Goal: Task Accomplishment & Management: Use online tool/utility

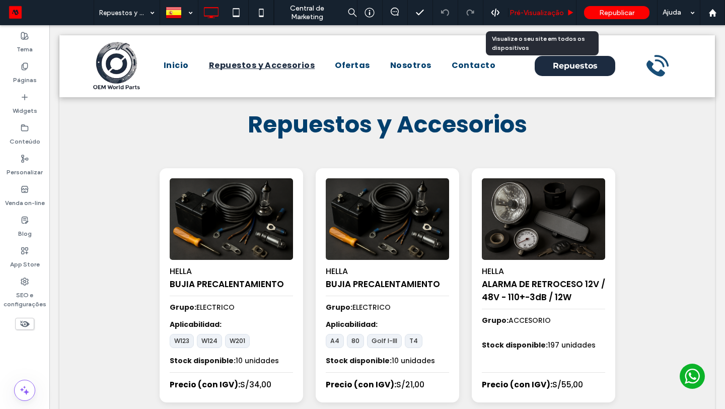
click at [550, 11] on span "Pré-Visualizaçāo" at bounding box center [537, 13] width 54 height 9
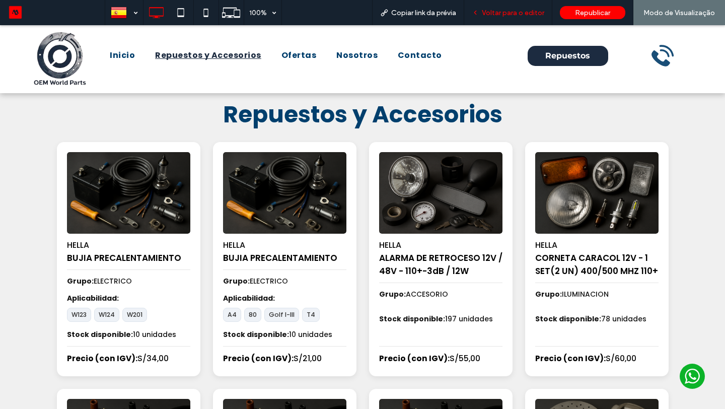
click at [514, 9] on span "Voltar para o editor" at bounding box center [513, 13] width 62 height 9
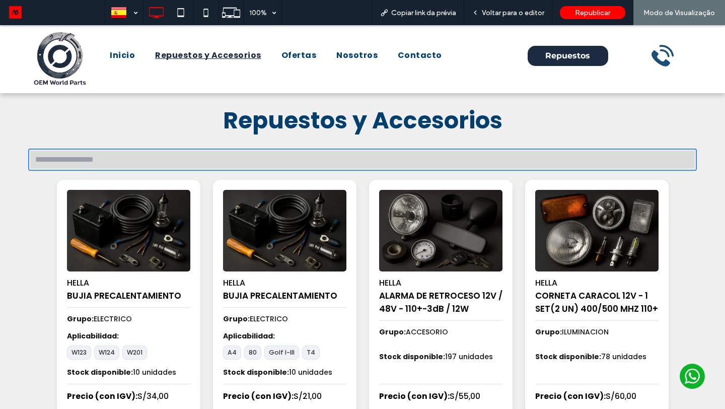
click at [164, 152] on input "text" at bounding box center [362, 160] width 667 height 20
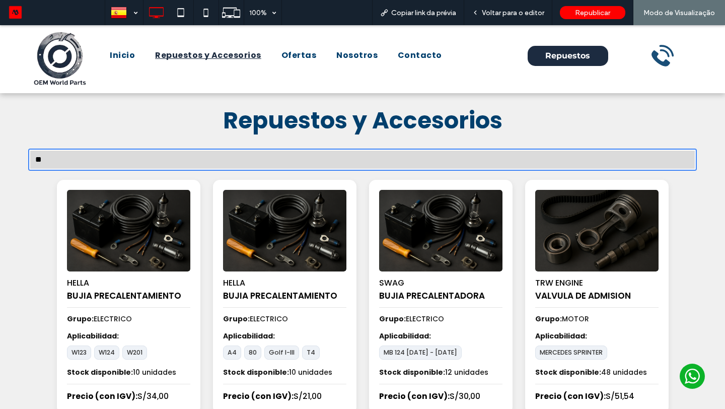
type input "*"
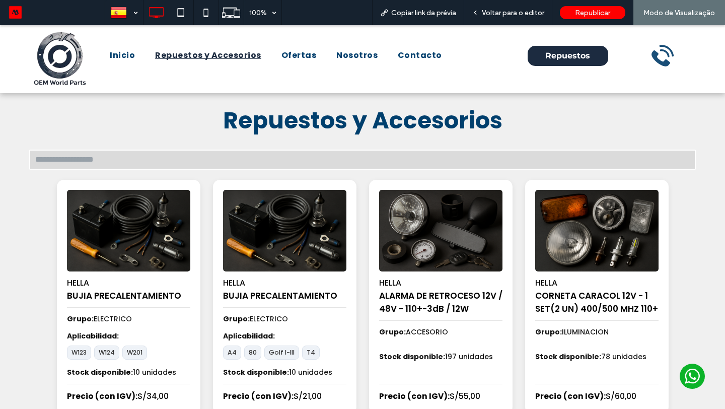
click at [237, 134] on span "Repuestos y Accesorios" at bounding box center [362, 120] width 279 height 32
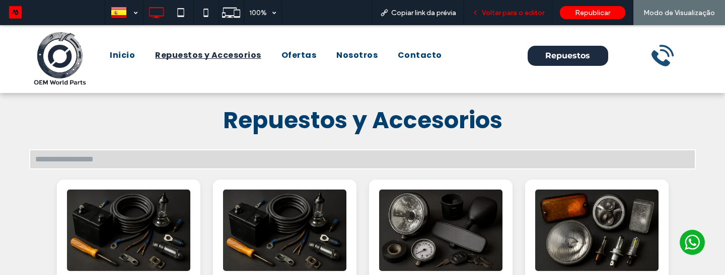
click at [501, 16] on span "Voltar para o editor" at bounding box center [513, 13] width 62 height 9
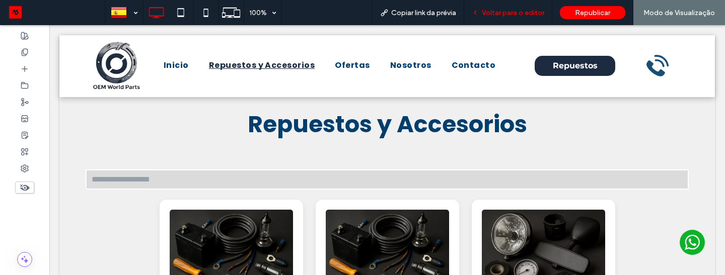
click at [498, 9] on span "Voltar para o editor" at bounding box center [513, 13] width 62 height 9
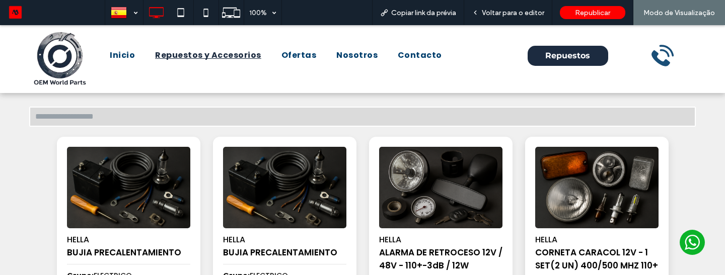
scroll to position [5, 0]
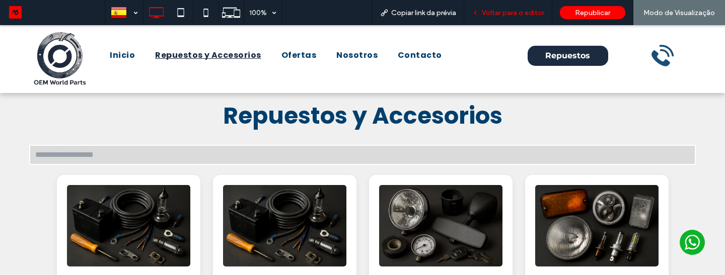
click at [486, 12] on span "Voltar para o editor" at bounding box center [513, 13] width 62 height 9
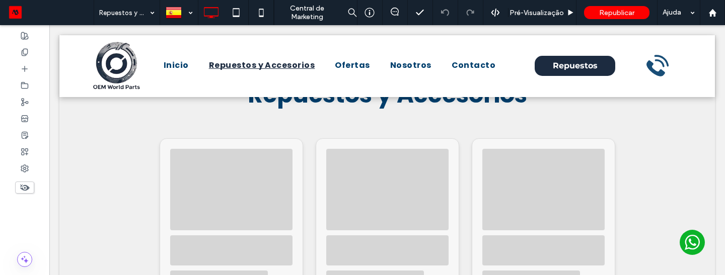
scroll to position [30, 0]
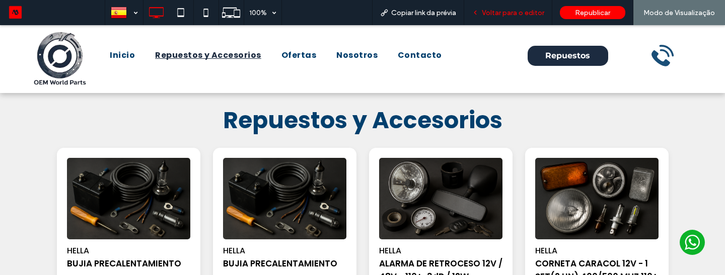
click at [500, 17] on div "Voltar para o editor" at bounding box center [508, 12] width 88 height 25
click at [501, 15] on span "Voltar para o editor" at bounding box center [513, 13] width 62 height 9
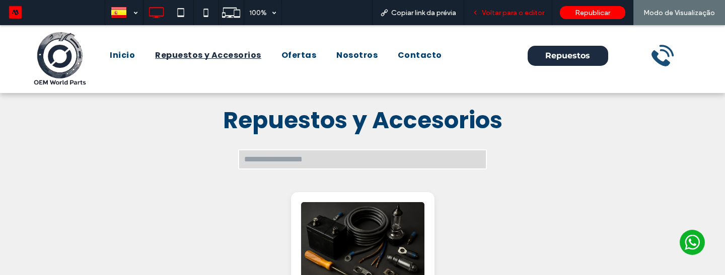
click at [516, 14] on span "Voltar para o editor" at bounding box center [513, 13] width 62 height 9
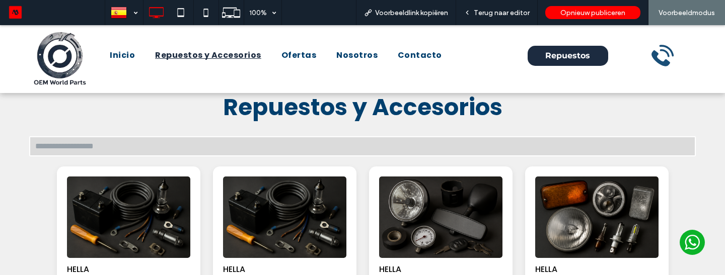
scroll to position [12, 0]
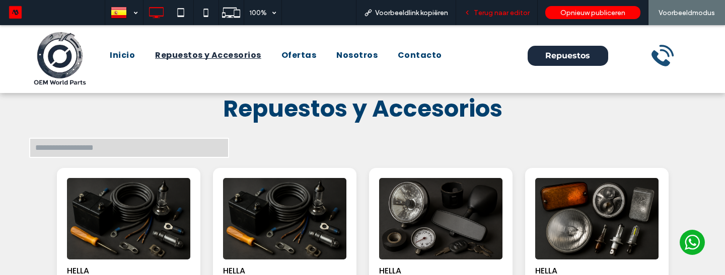
click at [485, 20] on div "Terug naar editor" at bounding box center [497, 12] width 82 height 25
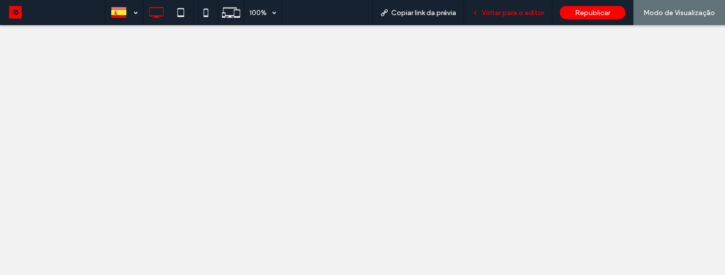
click at [492, 15] on span "Voltar para o editor" at bounding box center [513, 13] width 62 height 9
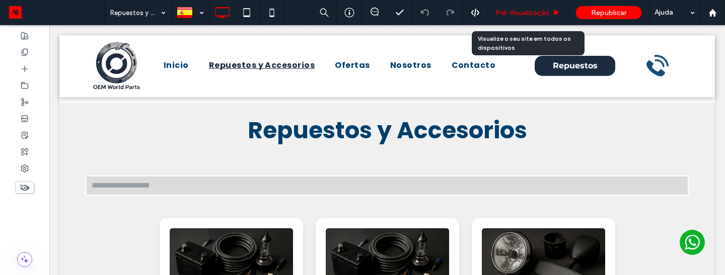
click at [510, 15] on span "Pré-Visualizaçāo" at bounding box center [522, 13] width 54 height 9
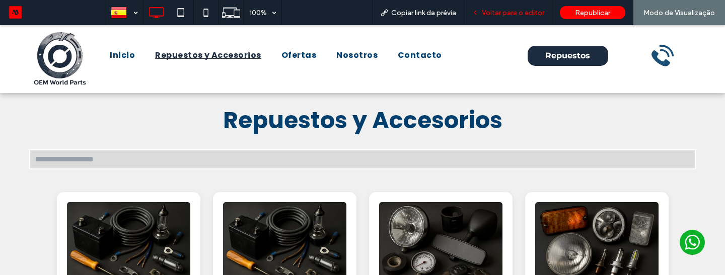
click at [479, 11] on icon at bounding box center [475, 12] width 7 height 7
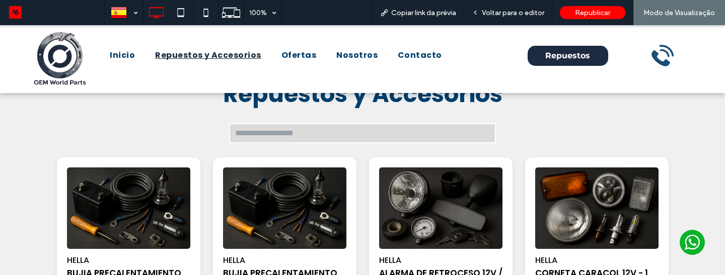
scroll to position [30, 0]
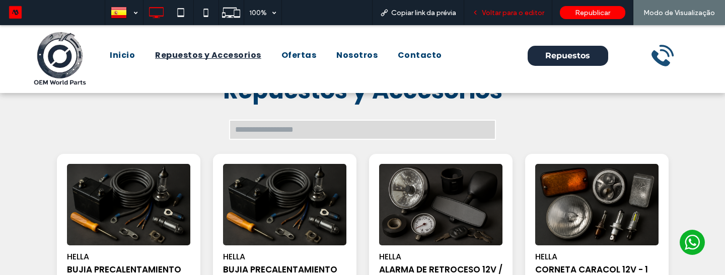
click at [509, 17] on div "Voltar para o editor" at bounding box center [508, 12] width 88 height 25
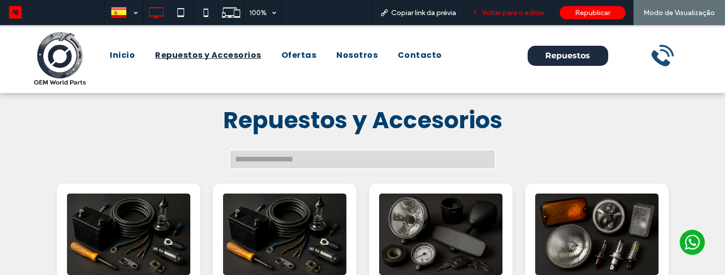
click at [510, 9] on span "Voltar para o editor" at bounding box center [513, 13] width 62 height 9
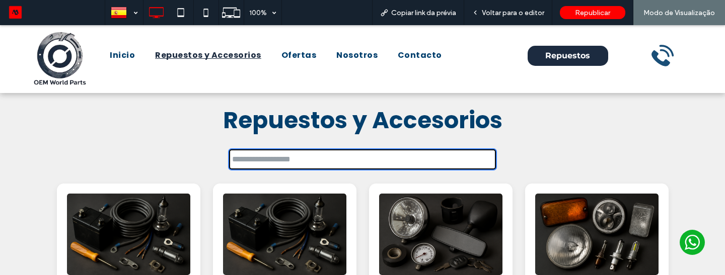
click at [330, 159] on input "text" at bounding box center [362, 160] width 267 height 20
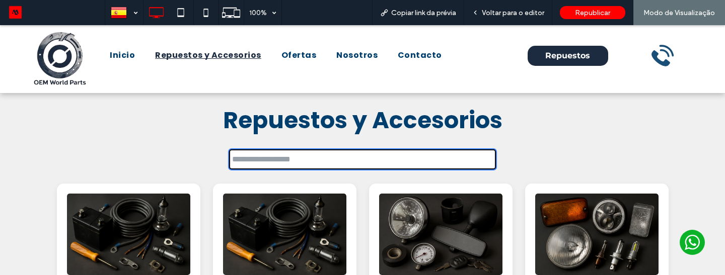
click at [246, 156] on input "text" at bounding box center [362, 160] width 267 height 20
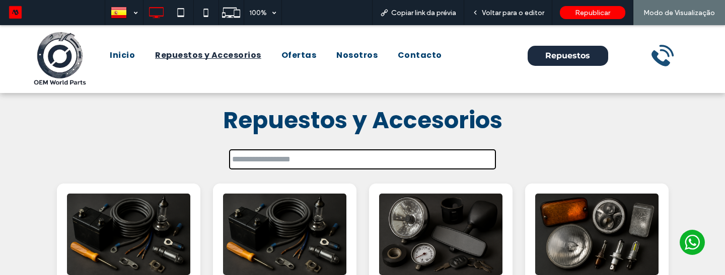
click at [499, 15] on span "Voltar para o editor" at bounding box center [513, 13] width 62 height 9
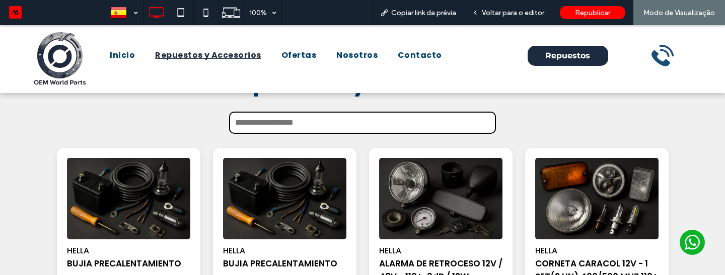
click at [351, 122] on input "text" at bounding box center [362, 123] width 267 height 22
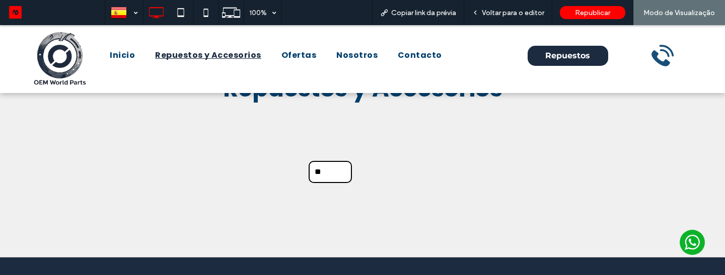
type input "*"
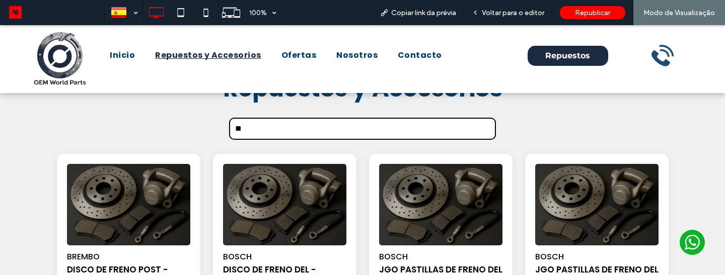
type input "*"
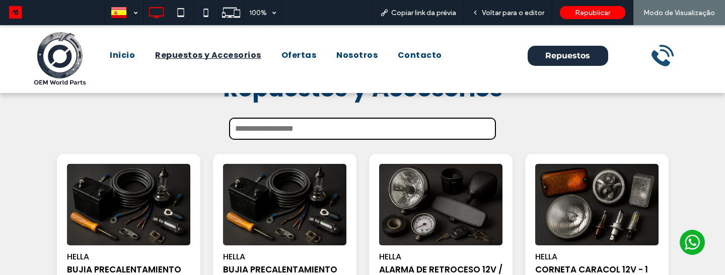
click at [398, 128] on input "text" at bounding box center [362, 129] width 267 height 22
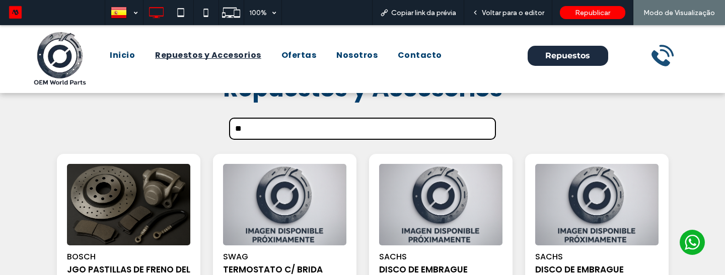
type input "*"
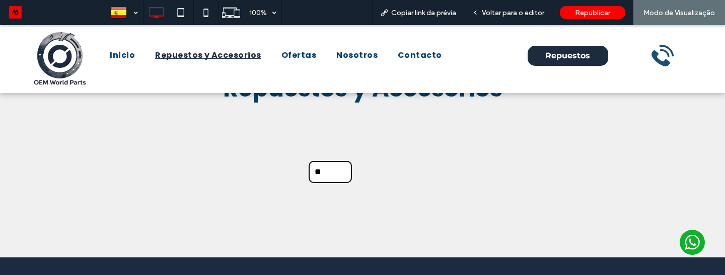
type input "*"
type input "***"
click at [516, 14] on span "Voltar para o editor" at bounding box center [513, 13] width 62 height 9
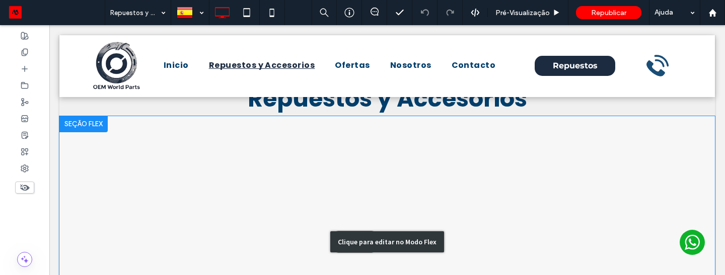
click at [422, 177] on div "Clique para editar no Modo Flex" at bounding box center [387, 242] width 656 height 252
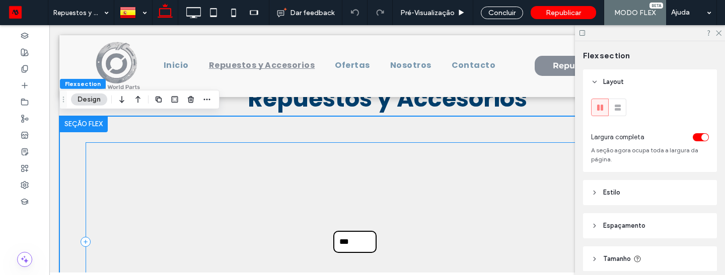
click at [400, 209] on div "***" at bounding box center [387, 241] width 603 height 199
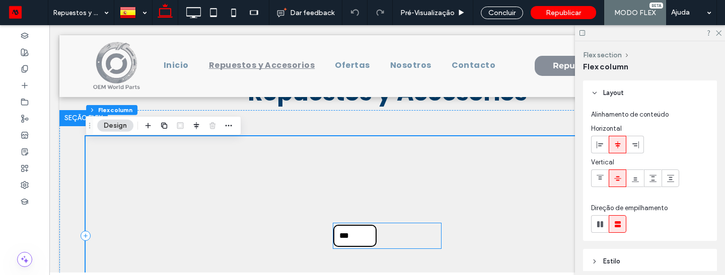
click at [377, 233] on input "***" at bounding box center [354, 236] width 43 height 22
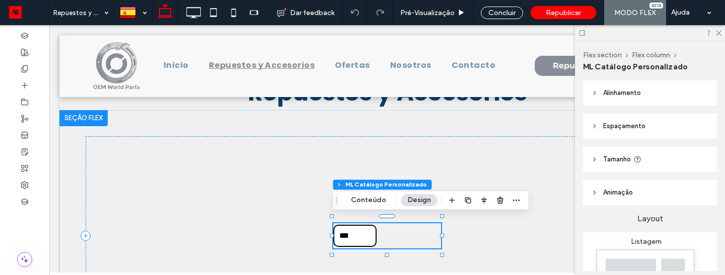
click at [615, 161] on span "Tamanho" at bounding box center [617, 160] width 28 height 10
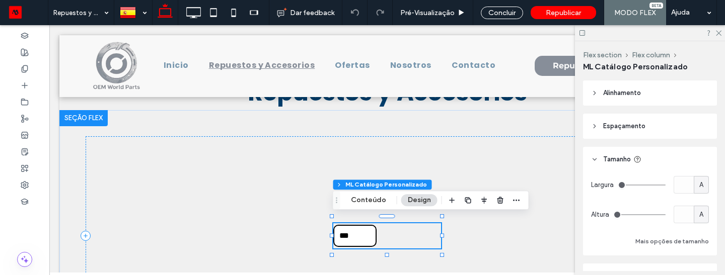
click at [697, 190] on div "A" at bounding box center [701, 185] width 15 height 18
click at [706, 116] on div "%" at bounding box center [701, 115] width 14 height 18
type input "**"
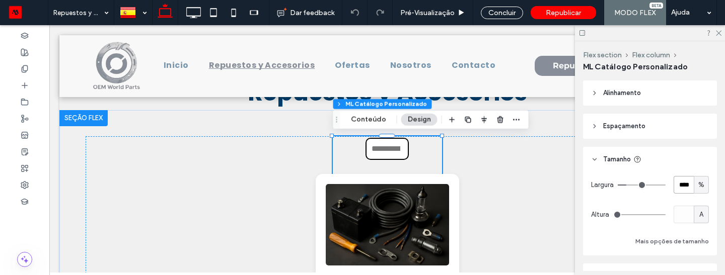
click at [681, 186] on input "****" at bounding box center [684, 185] width 20 height 18
type input "***"
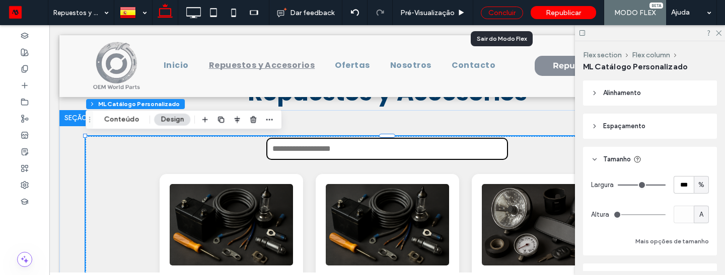
click at [489, 19] on div "Concluir" at bounding box center [502, 13] width 42 height 13
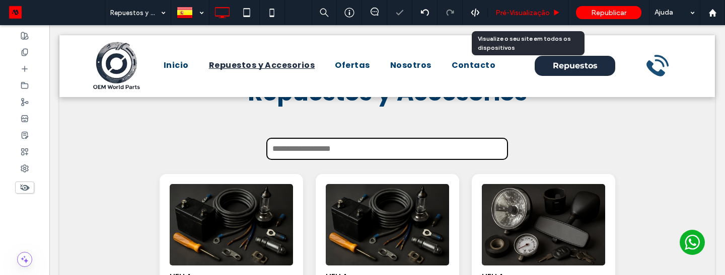
click at [520, 15] on span "Pré-Visualizaçāo" at bounding box center [522, 13] width 54 height 9
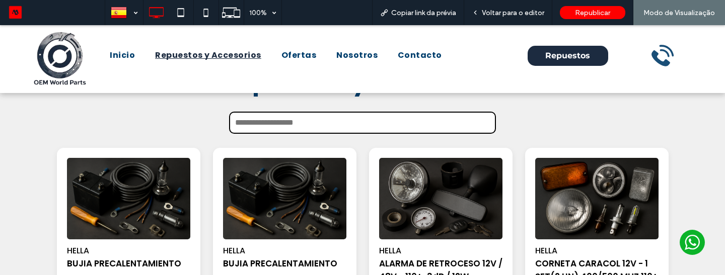
click at [364, 118] on input "text" at bounding box center [362, 123] width 267 height 22
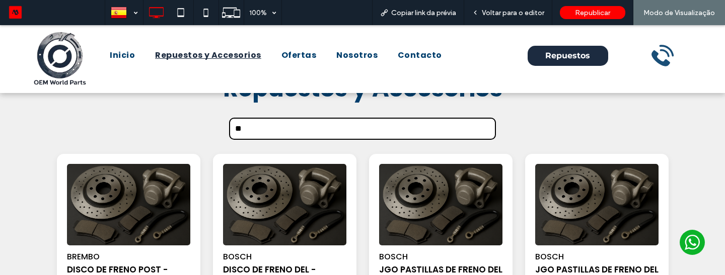
type input "*"
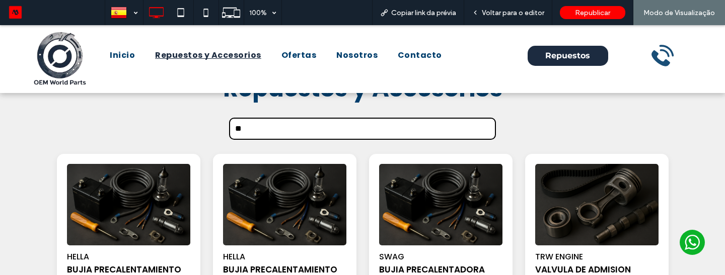
type input "*"
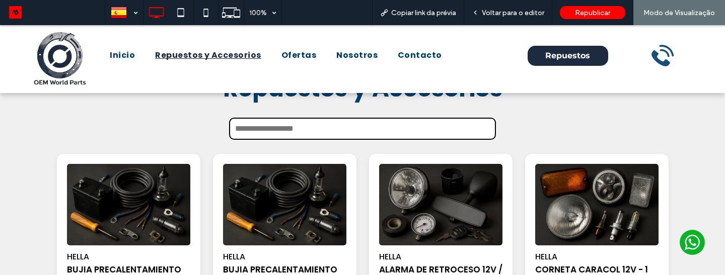
click at [513, 12] on span "Voltar para o editor" at bounding box center [513, 13] width 62 height 9
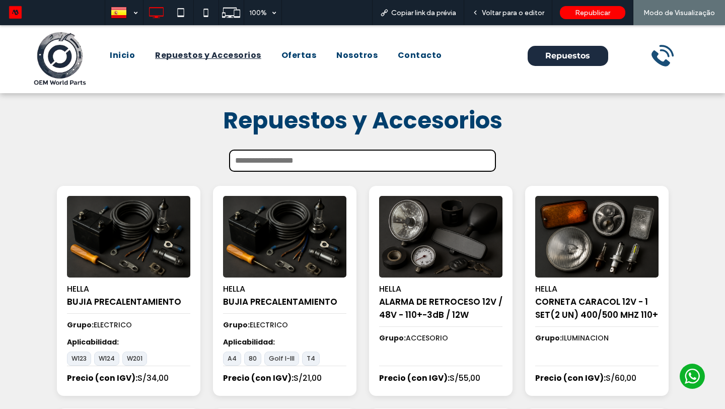
click at [267, 155] on input "text" at bounding box center [362, 161] width 267 height 22
click at [325, 130] on span "Repuestos y Accesorios" at bounding box center [362, 120] width 279 height 32
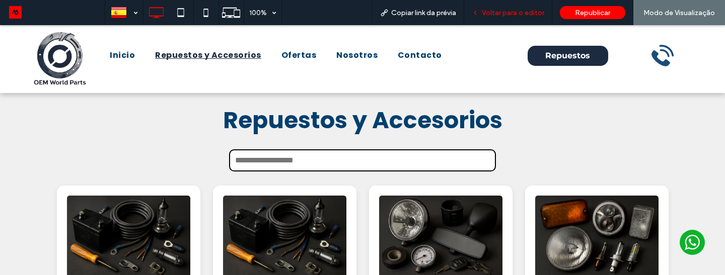
click at [511, 12] on span "Voltar para o editor" at bounding box center [513, 13] width 62 height 9
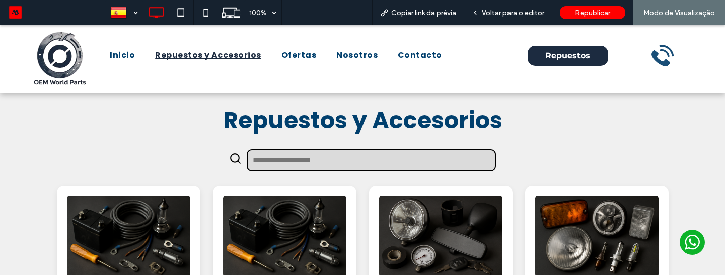
click at [282, 163] on input "text" at bounding box center [371, 161] width 249 height 22
click at [490, 13] on span "Voltar para o editor" at bounding box center [513, 13] width 62 height 9
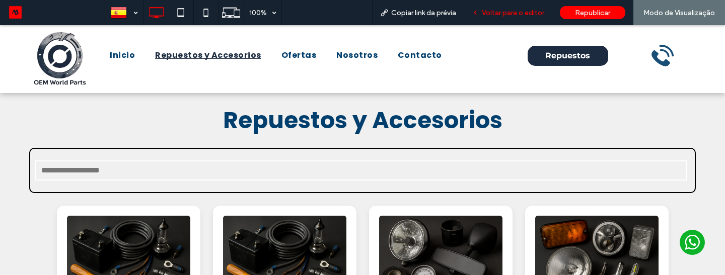
click at [487, 12] on span "Voltar para o editor" at bounding box center [513, 13] width 62 height 9
click at [365, 162] on input "text" at bounding box center [370, 171] width 635 height 20
click at [497, 16] on span "Voltar para o editor" at bounding box center [513, 13] width 62 height 9
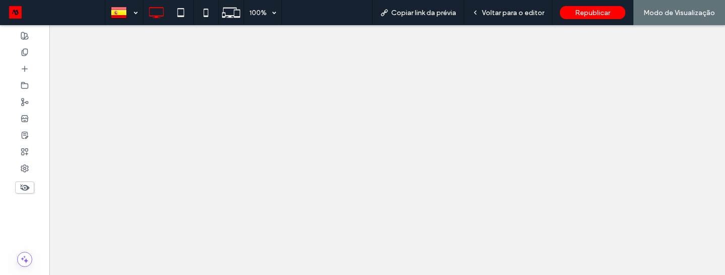
click at [521, 12] on span "Voltar para o editor" at bounding box center [513, 13] width 62 height 9
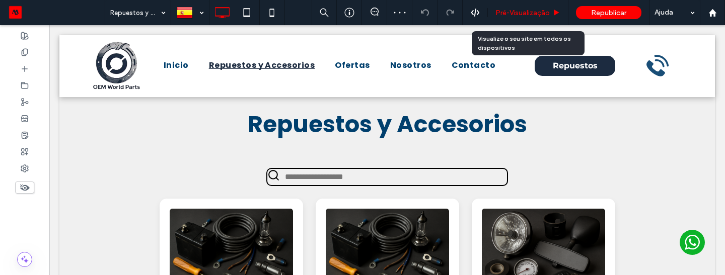
click at [521, 13] on span "Pré-Visualizaçāo" at bounding box center [522, 13] width 54 height 9
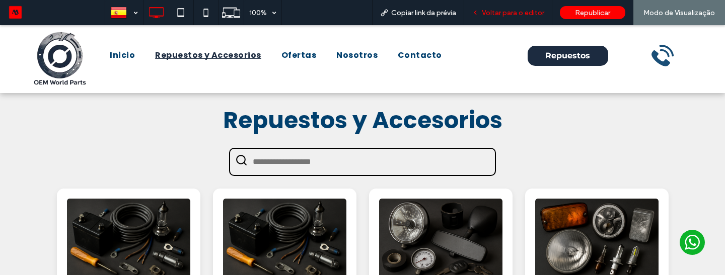
click at [526, 10] on span "Voltar para o editor" at bounding box center [513, 13] width 62 height 9
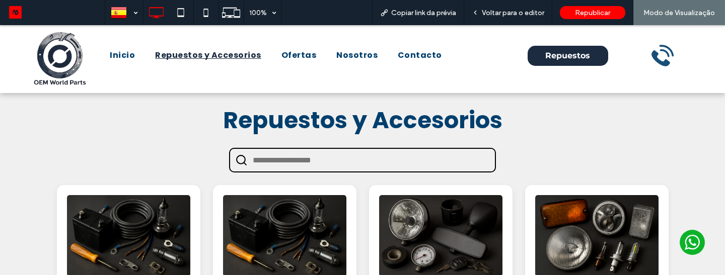
click at [279, 157] on input "text" at bounding box center [293, 160] width 81 height 9
click at [333, 160] on input "text" at bounding box center [293, 160] width 81 height 9
click at [246, 162] on icon at bounding box center [241, 160] width 13 height 13
click at [268, 162] on input "text" at bounding box center [293, 160] width 81 height 9
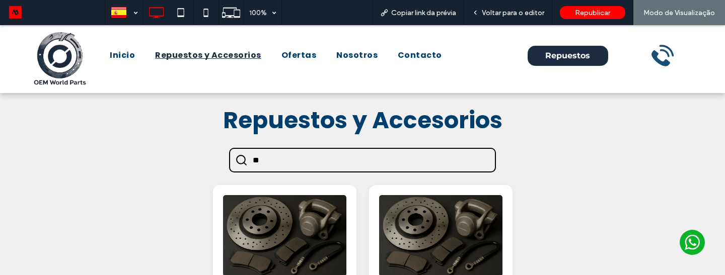
type input "*"
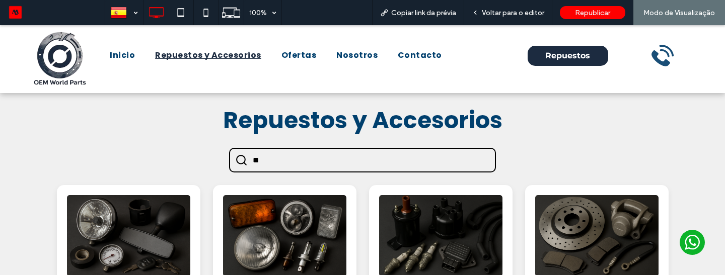
type input "*"
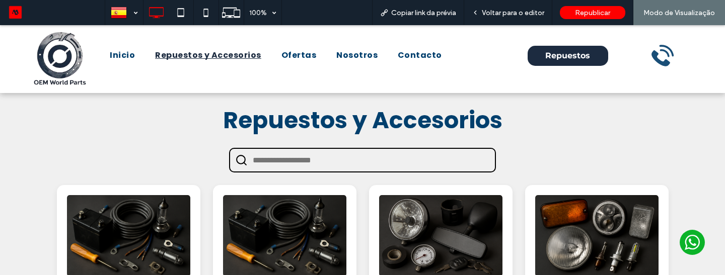
click at [456, 165] on div at bounding box center [362, 160] width 267 height 25
click at [517, 13] on span "Voltar para o editor" at bounding box center [513, 13] width 62 height 9
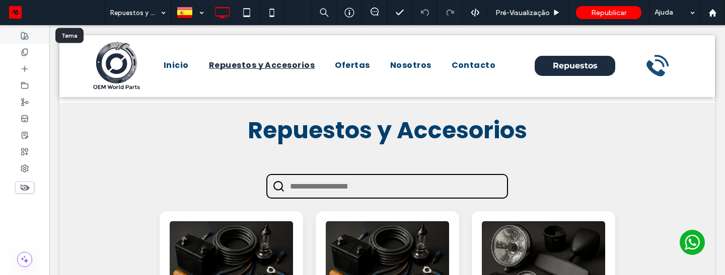
click at [33, 39] on div at bounding box center [24, 35] width 49 height 17
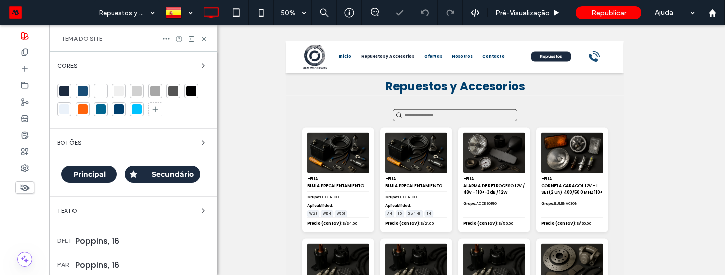
click at [188, 67] on div "Cores" at bounding box center [133, 66] width 152 height 12
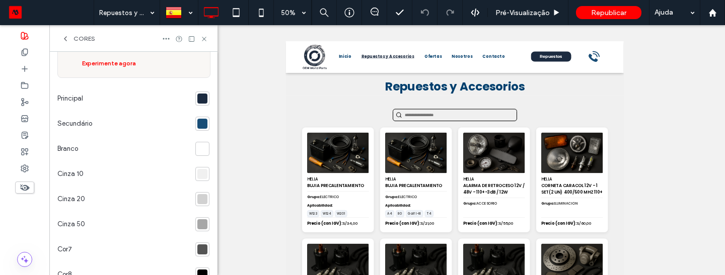
scroll to position [118, 0]
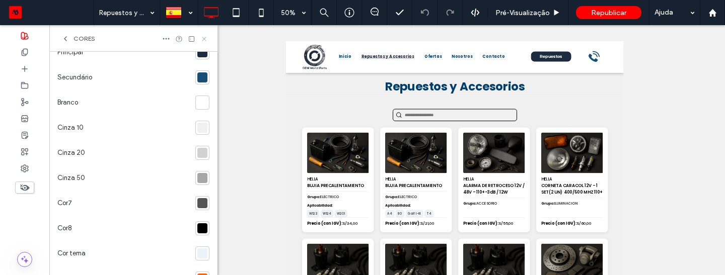
click at [203, 35] on icon at bounding box center [204, 39] width 8 height 8
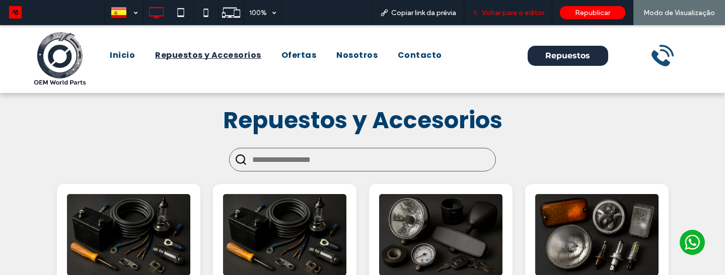
click at [525, 14] on span "Voltar para o editor" at bounding box center [513, 13] width 62 height 9
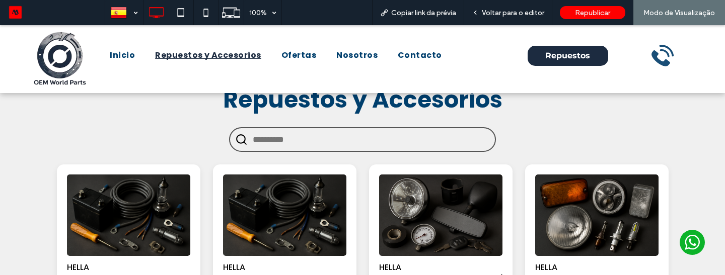
scroll to position [21, 0]
click at [405, 137] on div at bounding box center [362, 139] width 267 height 25
click at [381, 140] on div at bounding box center [362, 139] width 267 height 25
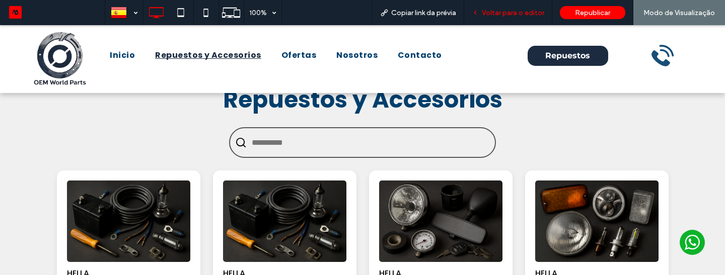
click at [508, 11] on span "Voltar para o editor" at bounding box center [513, 13] width 62 height 9
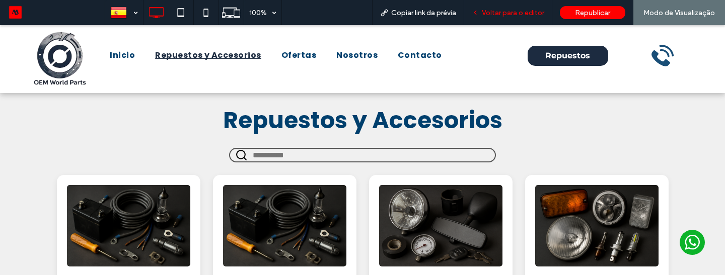
click at [526, 9] on span "Voltar para o editor" at bounding box center [513, 13] width 62 height 9
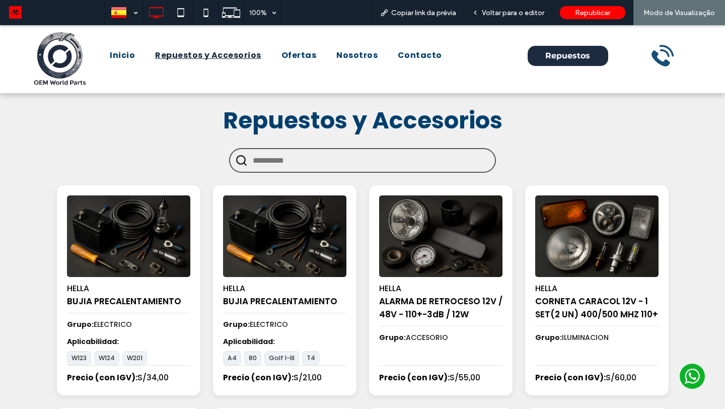
click at [287, 158] on input "text" at bounding box center [293, 160] width 81 height 9
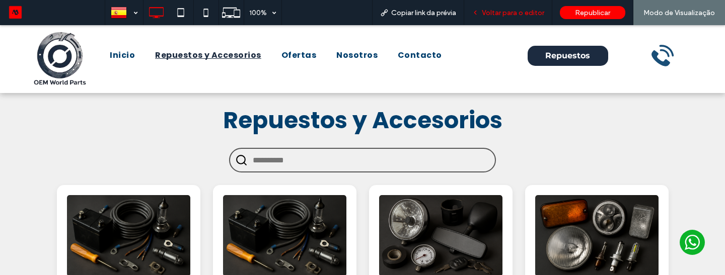
click at [514, 13] on span "Voltar para o editor" at bounding box center [513, 13] width 62 height 9
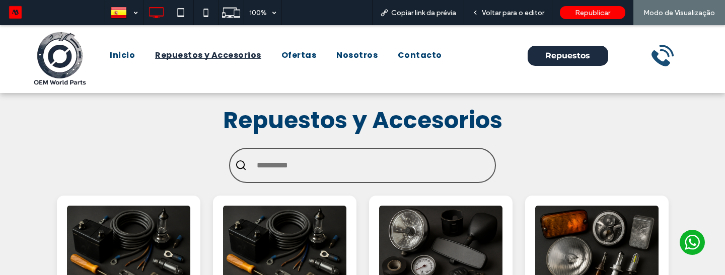
click at [367, 176] on input "text" at bounding box center [371, 166] width 238 height 20
click at [289, 159] on input "text" at bounding box center [371, 166] width 238 height 20
click at [310, 151] on div at bounding box center [362, 165] width 267 height 35
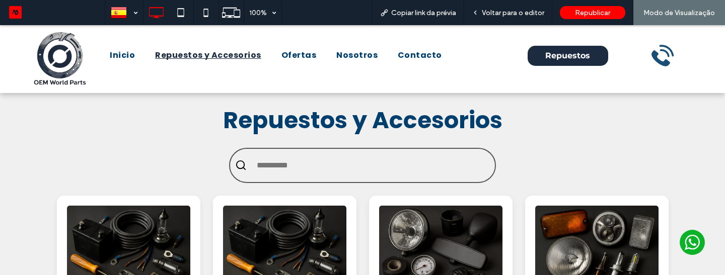
click at [307, 156] on input "text" at bounding box center [371, 166] width 238 height 20
click at [314, 148] on div at bounding box center [362, 165] width 267 height 35
click at [331, 156] on input "text" at bounding box center [371, 166] width 238 height 20
click at [362, 158] on input "text" at bounding box center [371, 166] width 238 height 20
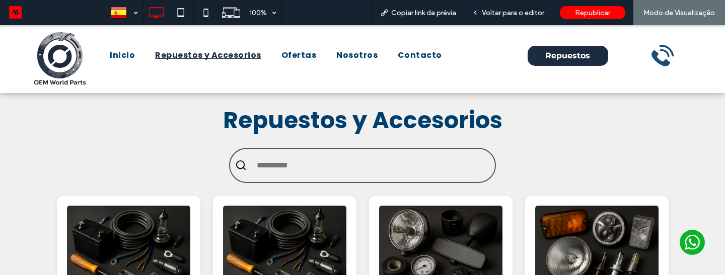
click at [363, 158] on input "text" at bounding box center [371, 166] width 238 height 20
click at [295, 160] on input "text" at bounding box center [371, 166] width 238 height 20
click at [353, 159] on input "text" at bounding box center [371, 166] width 238 height 20
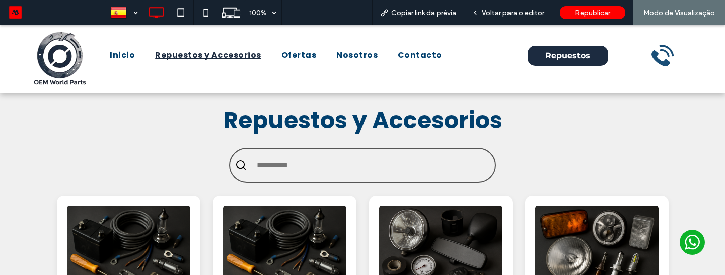
click at [383, 157] on input "text" at bounding box center [371, 166] width 238 height 20
type input "*"
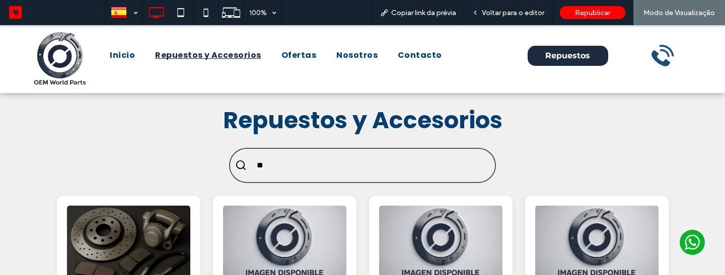
type input "*"
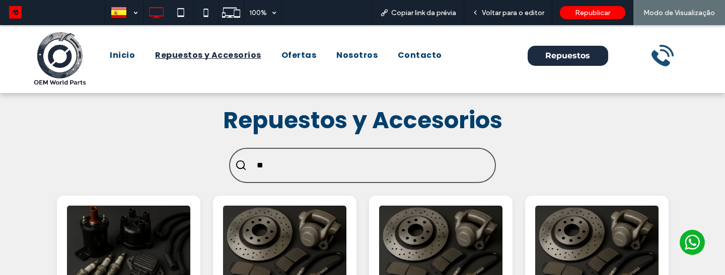
type input "*"
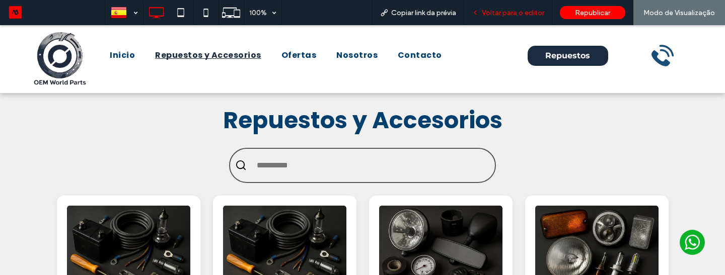
click at [499, 15] on span "Voltar para o editor" at bounding box center [513, 13] width 62 height 9
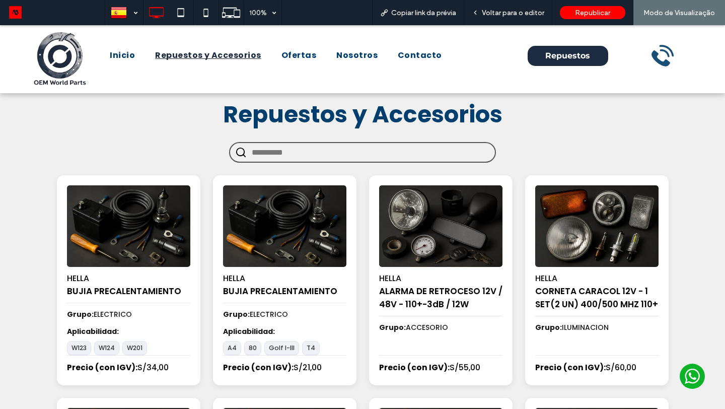
type input "*"
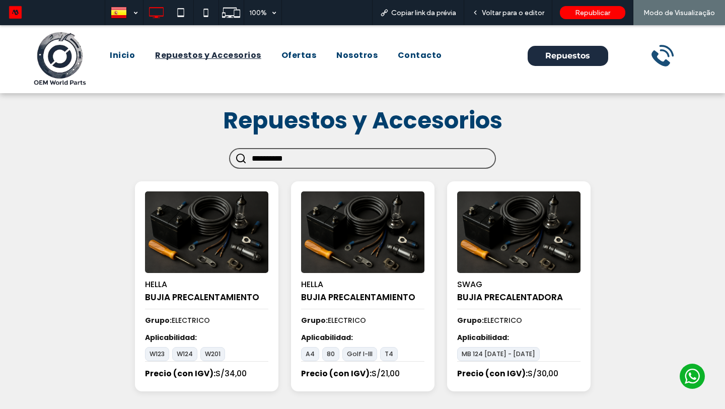
type input "**********"
click at [283, 161] on input "**********" at bounding box center [371, 158] width 238 height 19
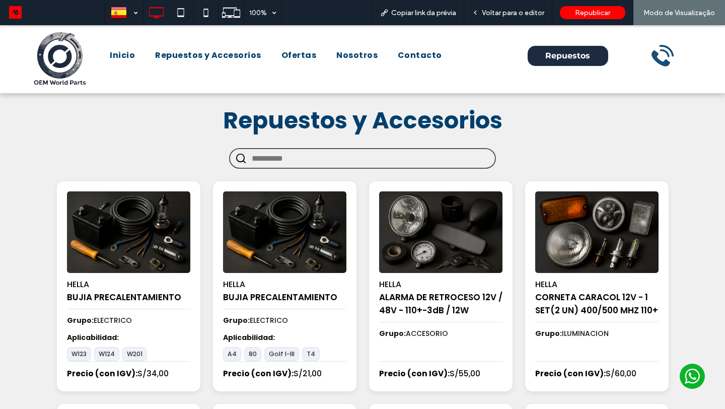
click at [318, 136] on span "Repuestos y Accesorios" at bounding box center [362, 120] width 279 height 32
click at [207, 19] on icon at bounding box center [206, 13] width 20 height 20
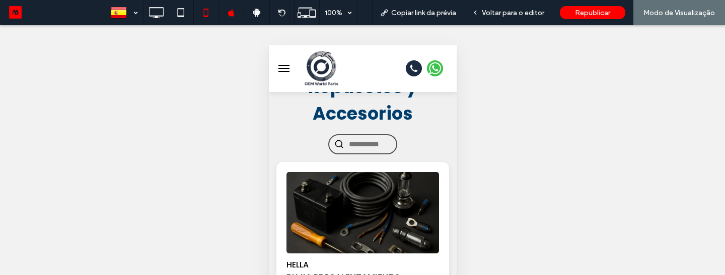
scroll to position [32, 0]
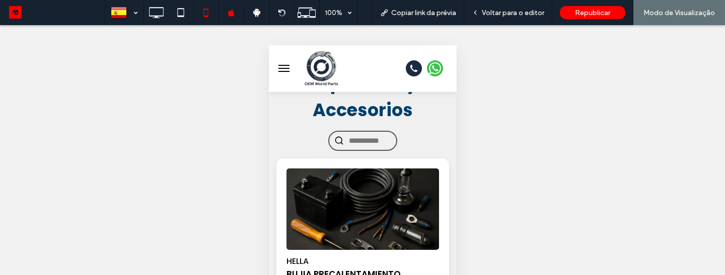
click at [348, 140] on input "text" at bounding box center [369, 141] width 43 height 18
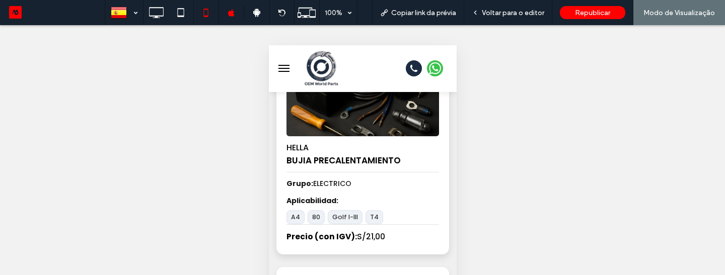
scroll to position [366, 0]
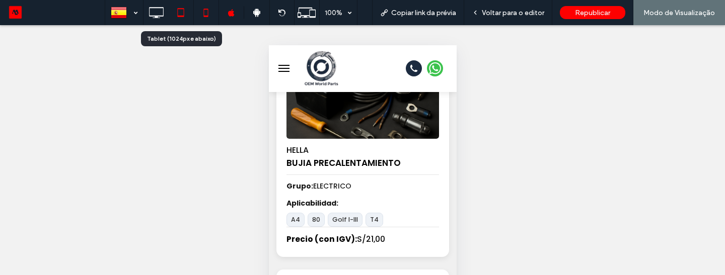
click at [170, 15] on div at bounding box center [181, 13] width 25 height 20
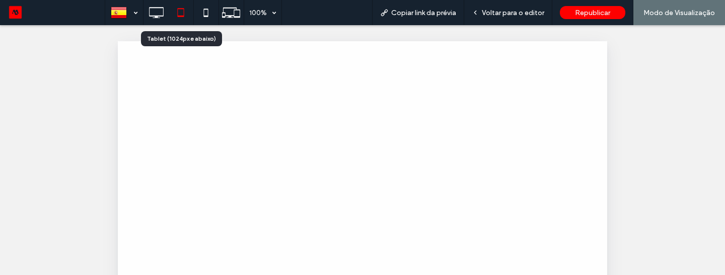
scroll to position [0, 0]
click at [159, 16] on div at bounding box center [362, 137] width 725 height 275
click at [159, 16] on use at bounding box center [156, 12] width 15 height 11
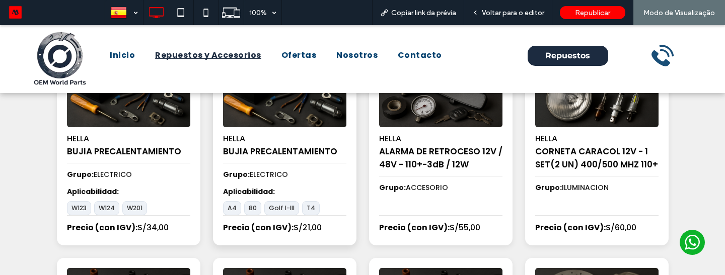
scroll to position [140, 0]
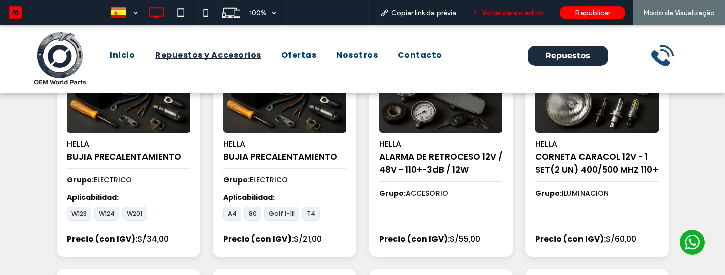
click at [495, 17] on div "Voltar para o editor" at bounding box center [508, 12] width 88 height 25
click at [503, 15] on span "Voltar para o editor" at bounding box center [513, 13] width 62 height 9
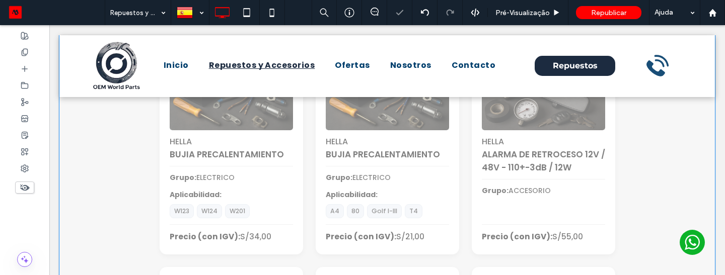
scroll to position [179, 0]
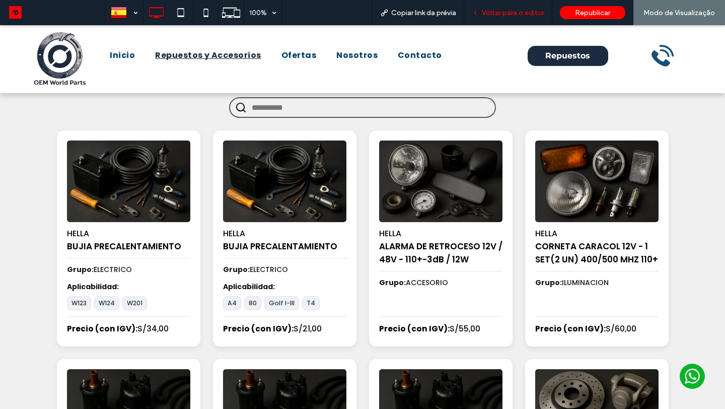
click at [513, 13] on span "Voltar para o editor" at bounding box center [513, 13] width 62 height 9
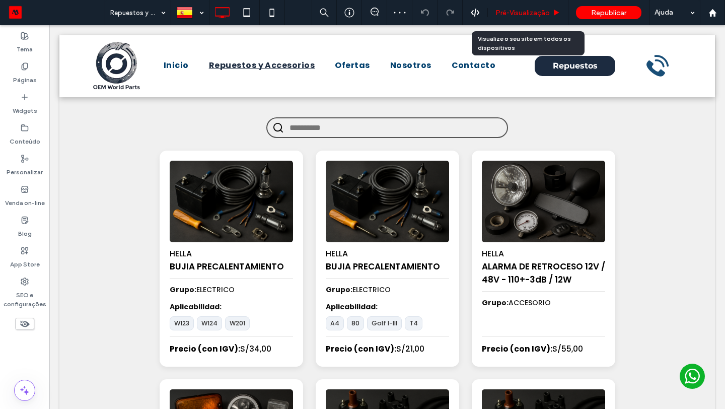
click at [516, 13] on span "Pré-Visualizaçāo" at bounding box center [522, 13] width 54 height 9
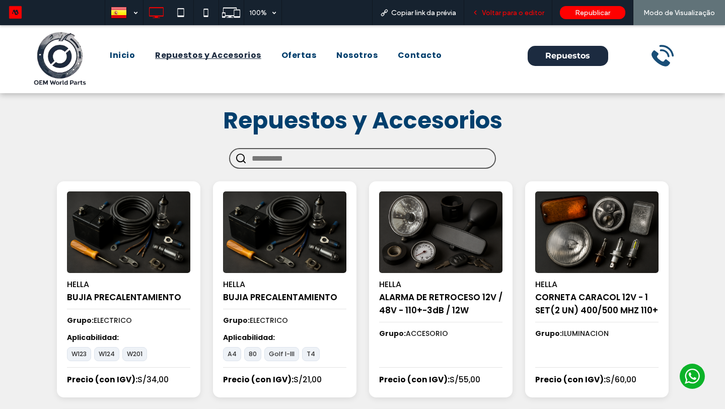
click at [512, 16] on span "Voltar para o editor" at bounding box center [513, 13] width 62 height 9
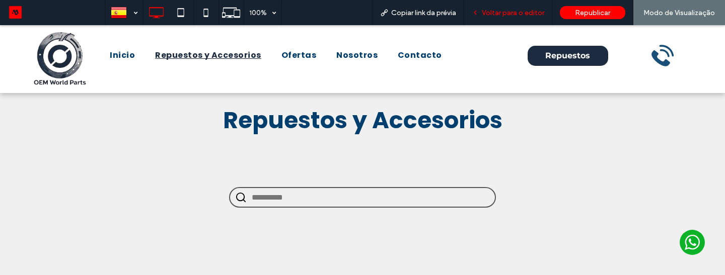
click at [508, 10] on span "Voltar para o editor" at bounding box center [513, 13] width 62 height 9
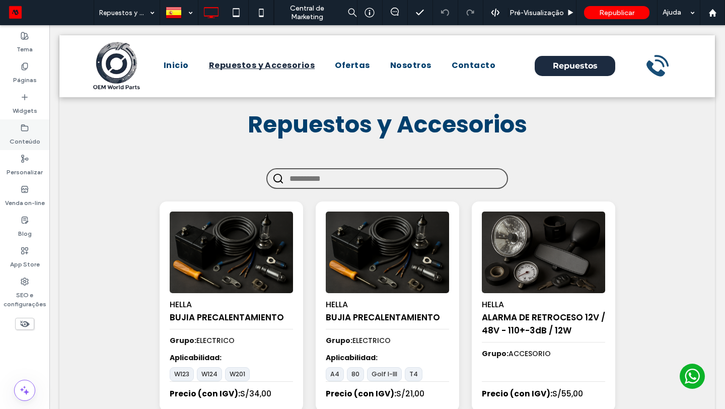
click at [25, 142] on label "Conteúdo" at bounding box center [25, 139] width 31 height 14
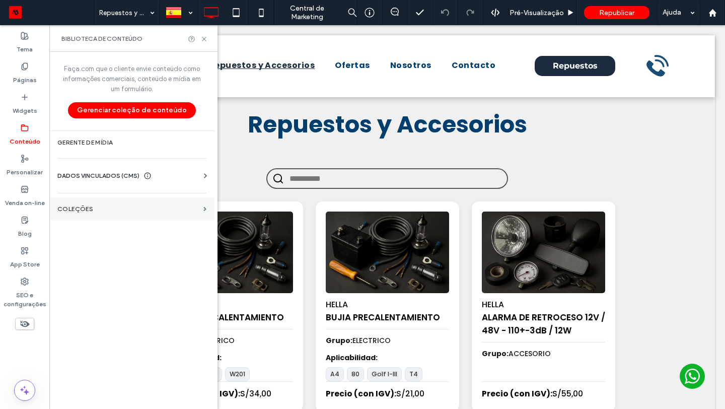
click at [129, 209] on label "COLEÇÕES" at bounding box center [128, 208] width 142 height 7
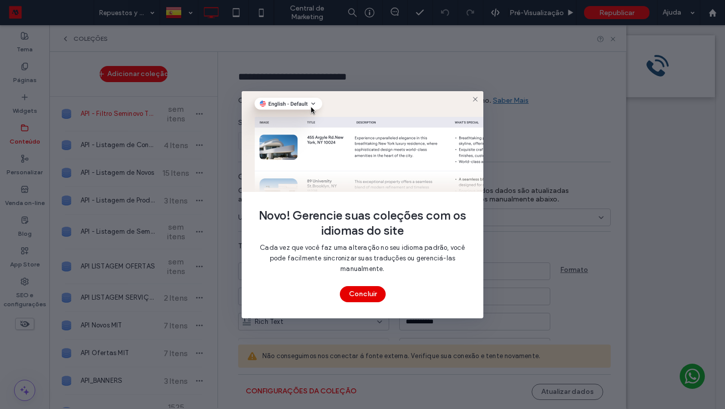
click at [354, 275] on button "Concluir" at bounding box center [363, 294] width 46 height 16
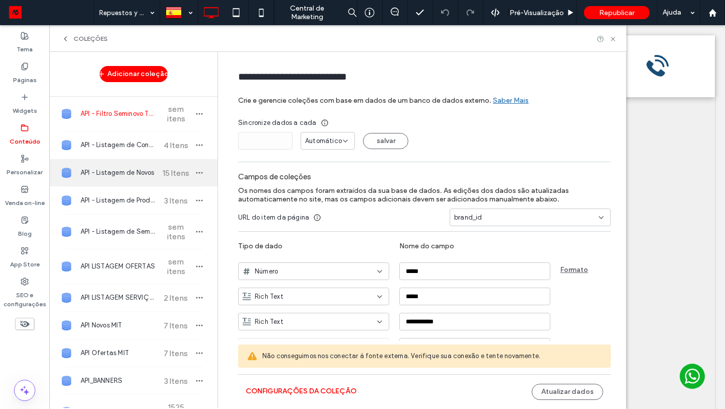
click at [122, 182] on div "API - Listagem de Novos 15 Itens" at bounding box center [133, 172] width 168 height 27
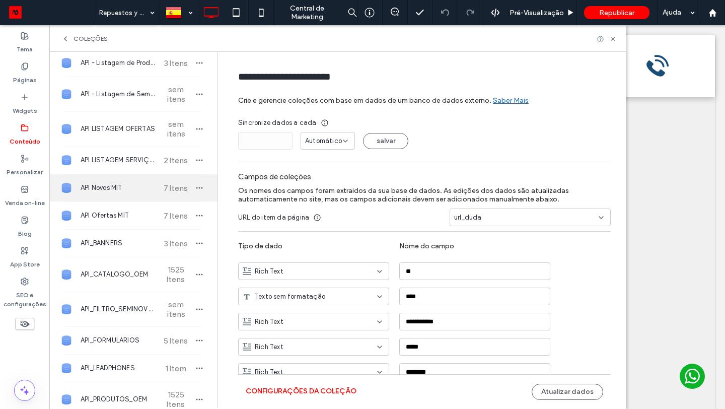
scroll to position [382, 0]
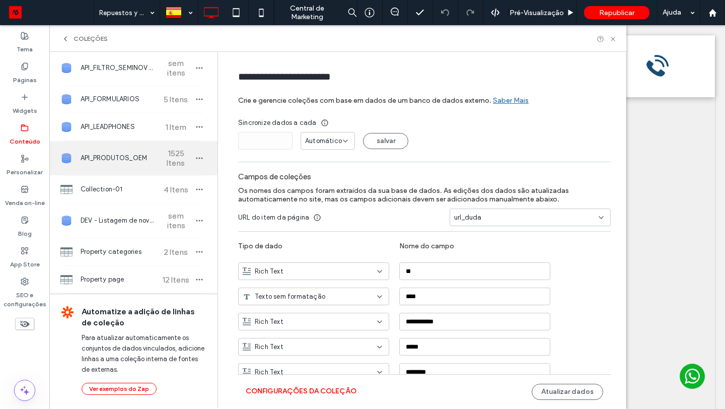
click at [144, 163] on div "API_PRODUTOS_OEM 1525 Itens" at bounding box center [133, 158] width 168 height 34
type input "**********"
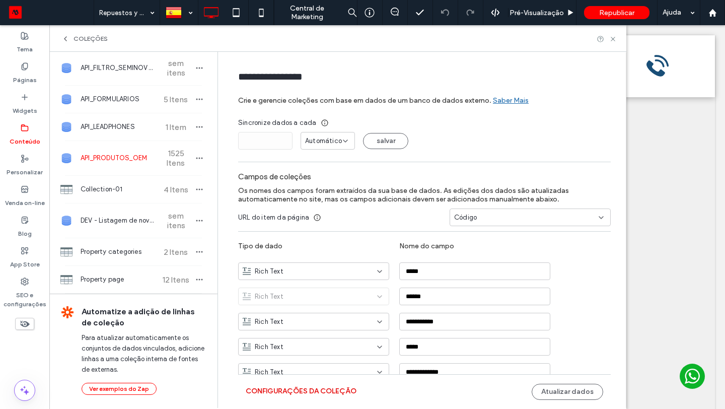
click at [283, 275] on button "Configurações da coleção" at bounding box center [301, 391] width 111 height 16
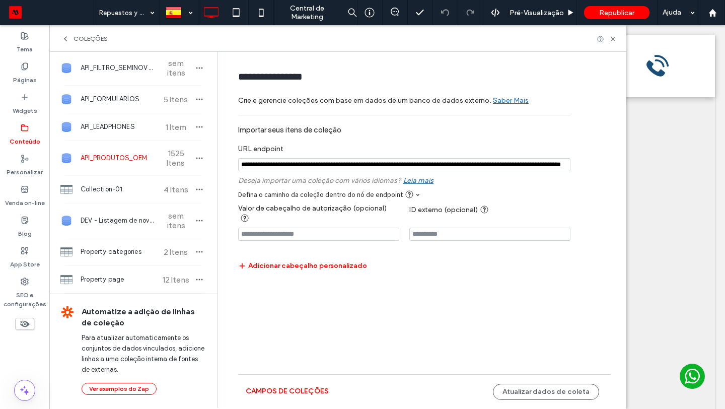
click at [389, 166] on input "notEmpty" at bounding box center [404, 164] width 332 height 13
click at [614, 41] on icon at bounding box center [613, 39] width 8 height 8
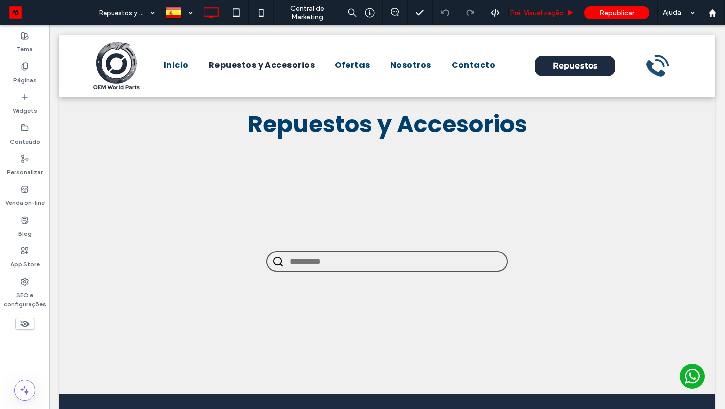
click at [558, 15] on span "Pré-Visualizaçāo" at bounding box center [537, 13] width 54 height 9
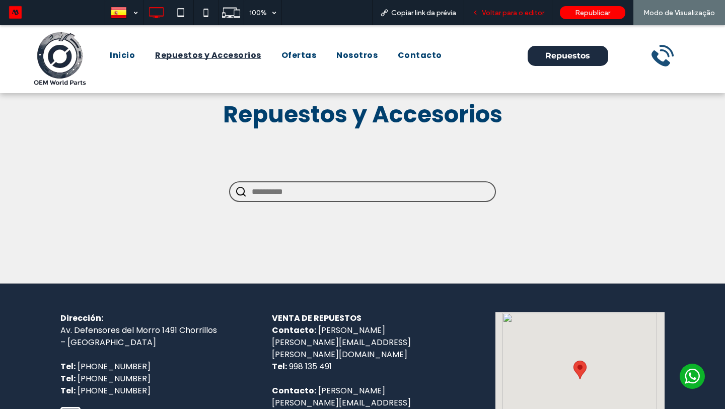
click at [520, 10] on span "Voltar para o editor" at bounding box center [513, 13] width 62 height 9
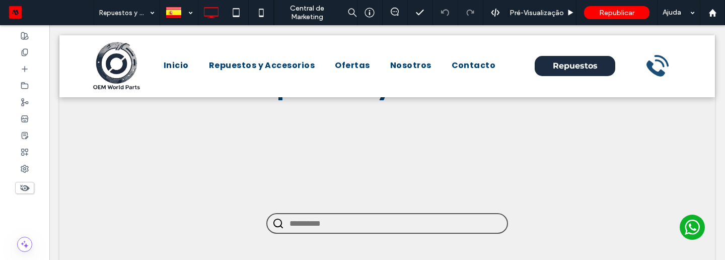
scroll to position [38, 0]
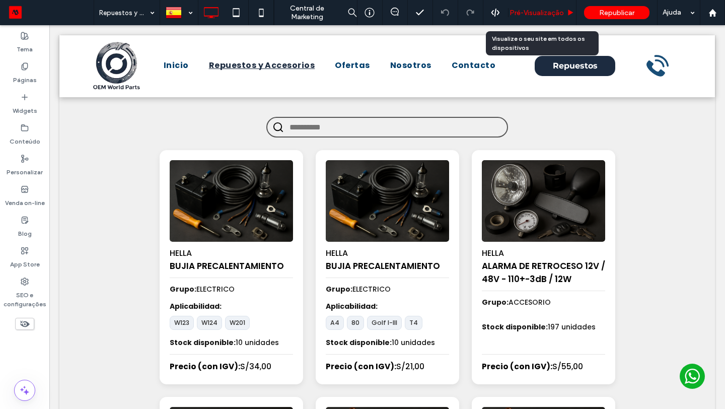
click at [532, 14] on span "Pré-Visualizaçāo" at bounding box center [537, 13] width 54 height 9
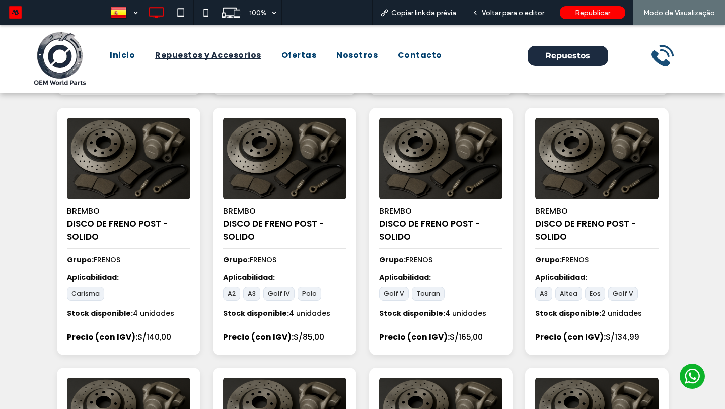
scroll to position [599, 0]
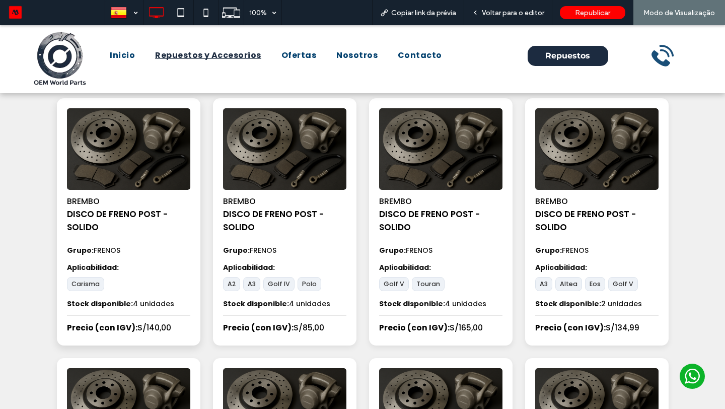
drag, startPoint x: 137, startPoint y: 306, endPoint x: 176, endPoint y: 306, distance: 38.3
click at [176, 306] on div "Stock disponible: 4 unidades" at bounding box center [128, 304] width 123 height 11
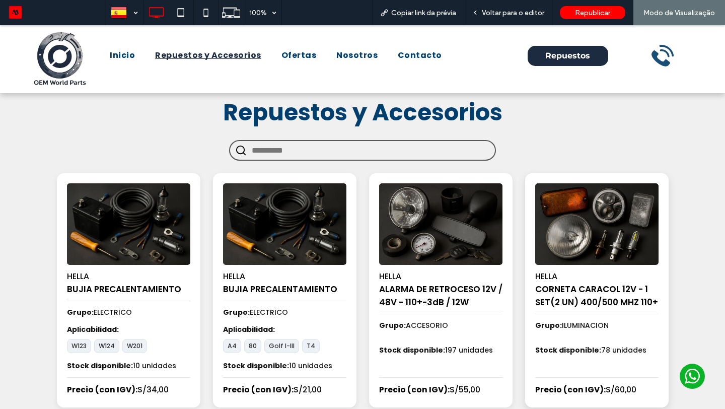
scroll to position [0, 0]
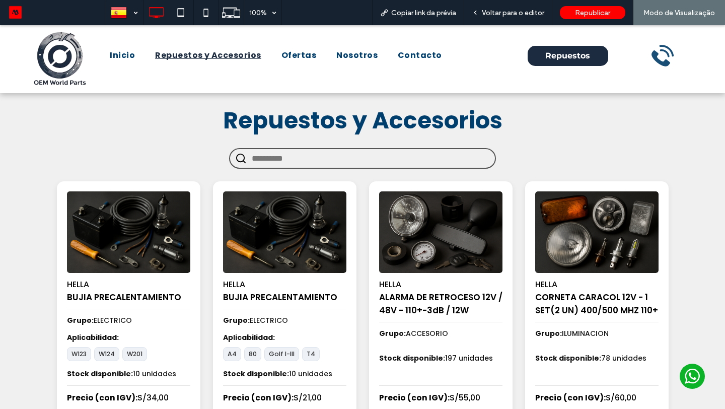
click at [403, 163] on input "text" at bounding box center [371, 158] width 238 height 19
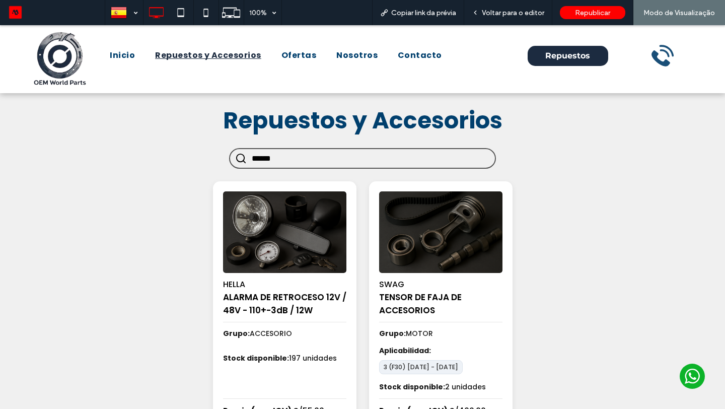
type input "*******"
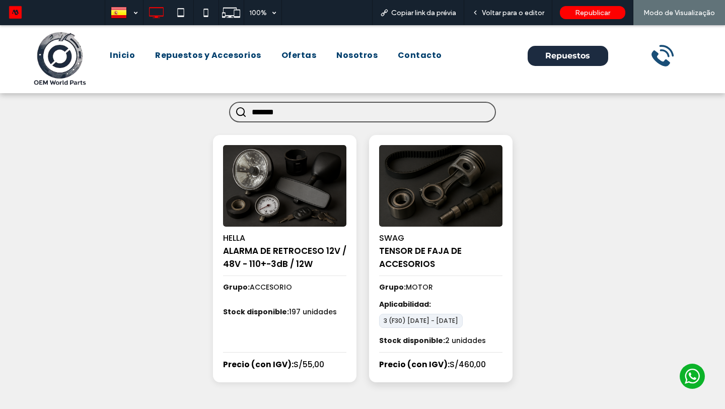
scroll to position [46, 0]
click at [272, 116] on input "*******" at bounding box center [371, 112] width 238 height 19
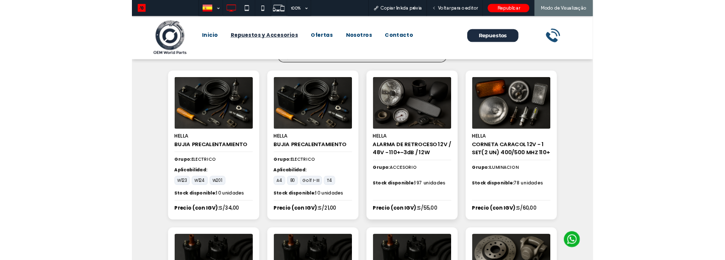
scroll to position [71, 0]
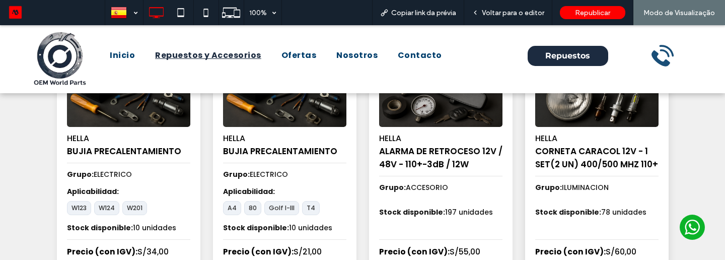
scroll to position [175, 0]
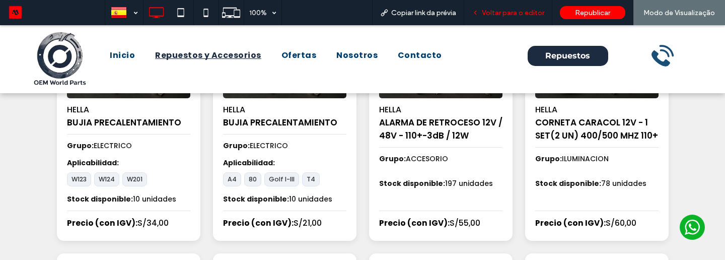
click at [499, 16] on span "Voltar para o editor" at bounding box center [513, 13] width 62 height 9
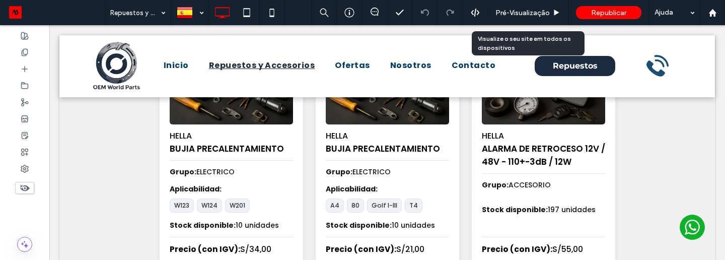
scroll to position [174, 0]
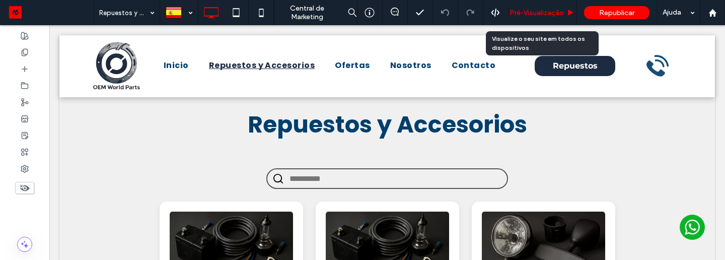
click at [543, 12] on span "Pré-Visualizaçāo" at bounding box center [537, 13] width 54 height 9
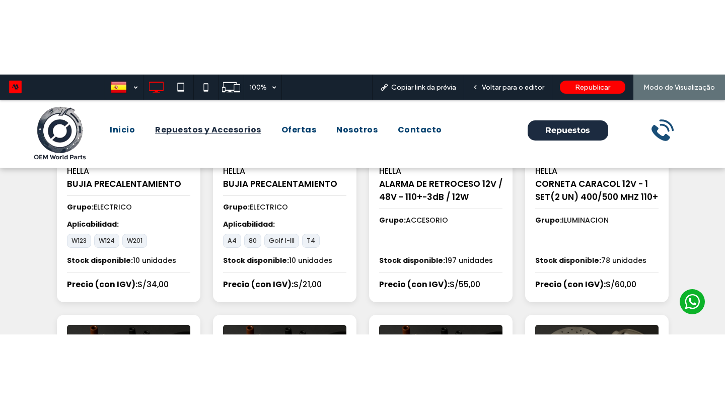
scroll to position [194, 0]
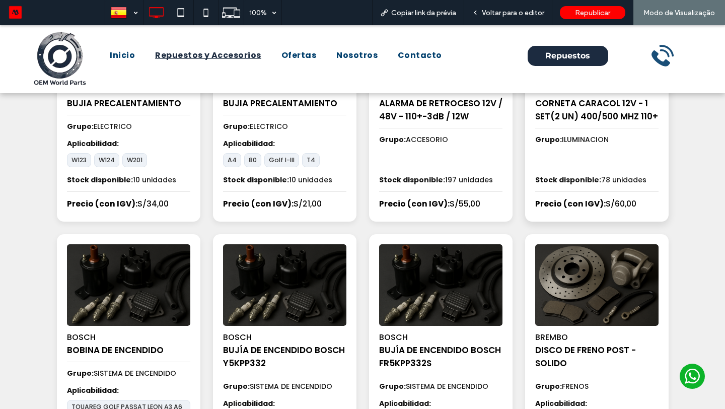
click at [575, 183] on strong "Stock disponible:" at bounding box center [568, 180] width 66 height 10
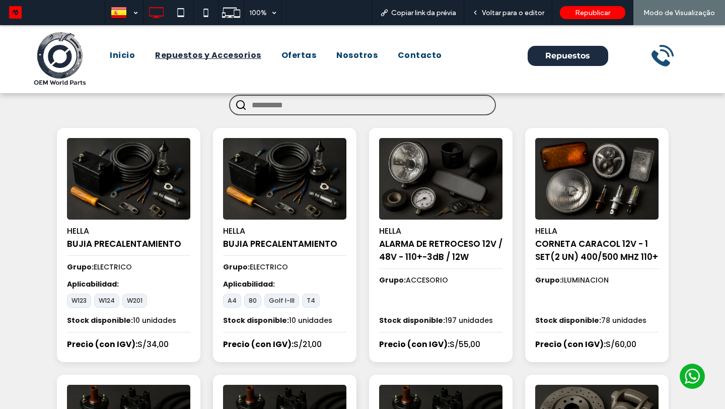
scroll to position [0, 0]
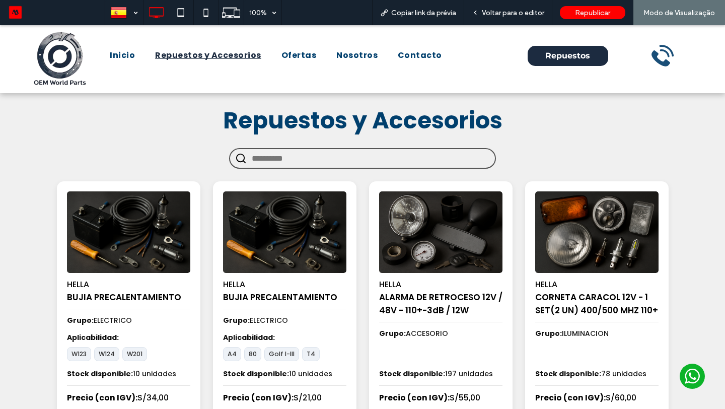
click at [292, 156] on input "text" at bounding box center [371, 158] width 238 height 19
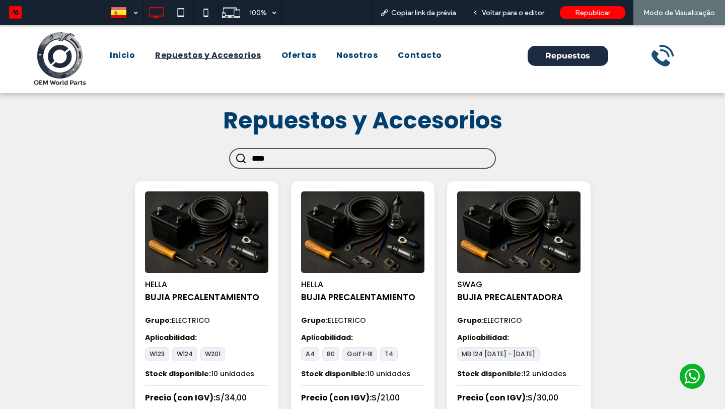
type input "*****"
click at [261, 159] on input "*****" at bounding box center [371, 158] width 238 height 19
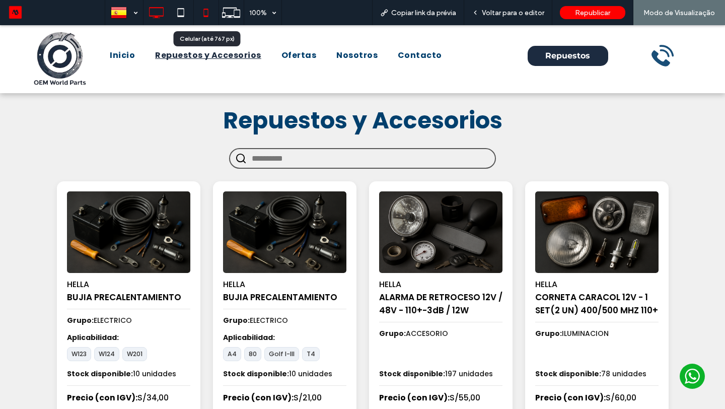
click at [203, 12] on icon at bounding box center [206, 13] width 20 height 20
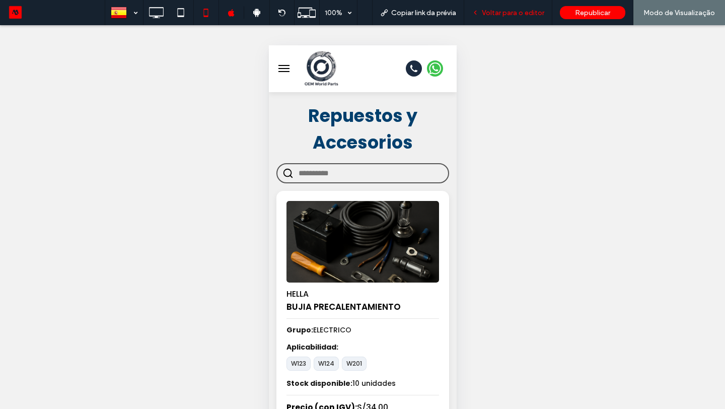
click at [500, 6] on div "Voltar para o editor" at bounding box center [508, 12] width 88 height 25
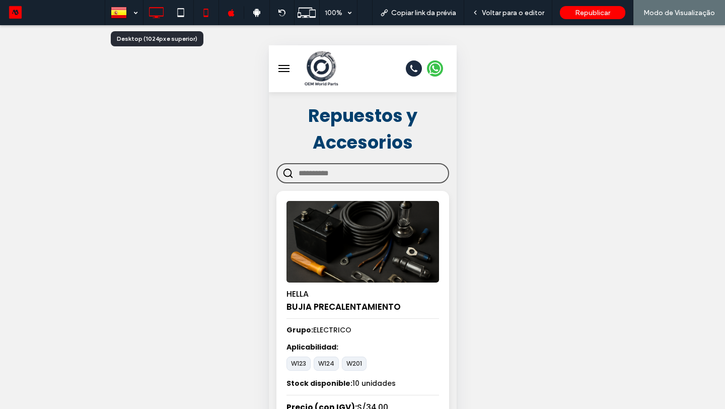
click at [161, 17] on icon at bounding box center [156, 13] width 20 height 20
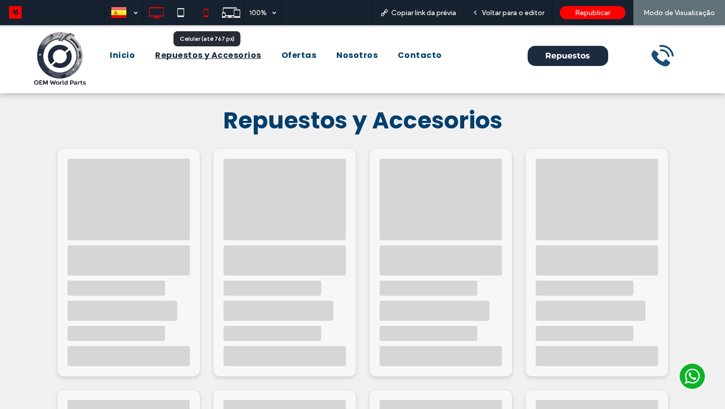
click at [209, 21] on icon at bounding box center [206, 13] width 20 height 20
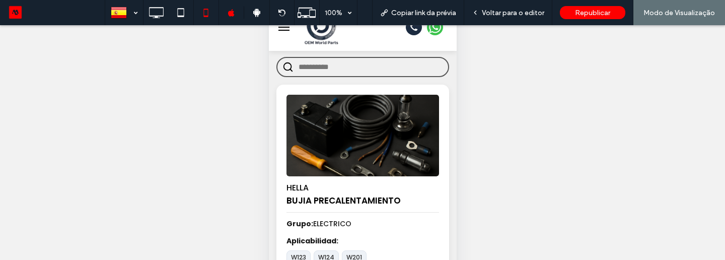
scroll to position [76, 0]
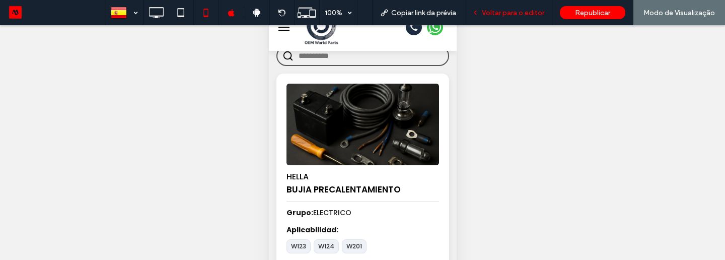
click at [528, 9] on span "Voltar para o editor" at bounding box center [513, 13] width 62 height 9
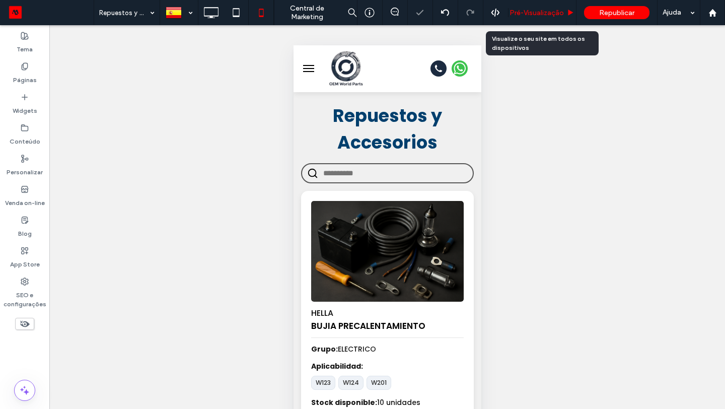
click at [543, 16] on span "Pré-Visualizaçāo" at bounding box center [537, 13] width 54 height 9
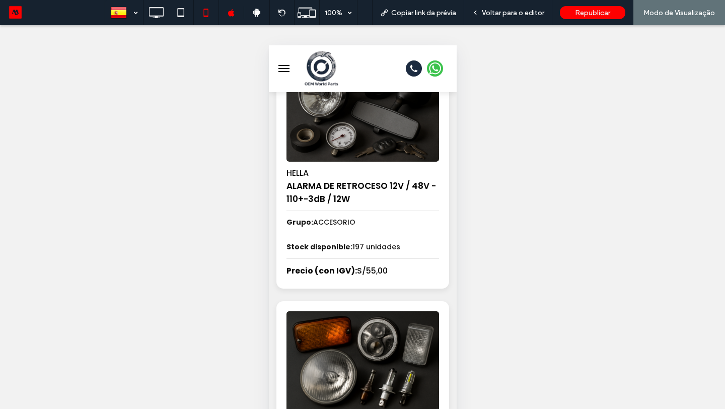
scroll to position [673, 0]
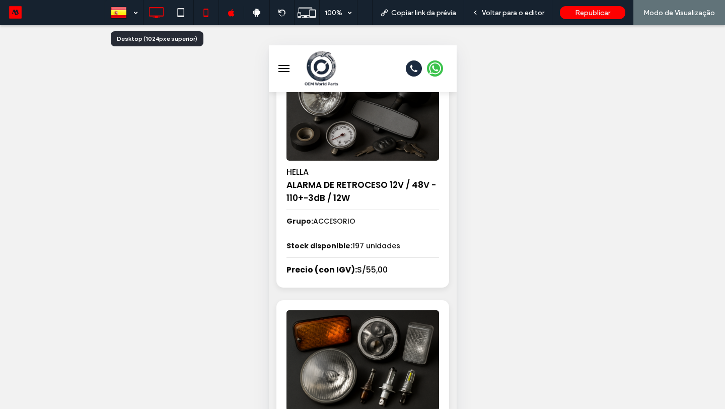
click at [155, 22] on icon at bounding box center [156, 13] width 20 height 20
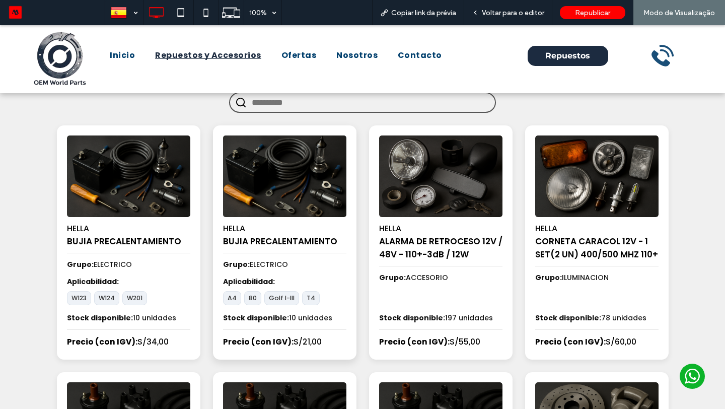
scroll to position [0, 0]
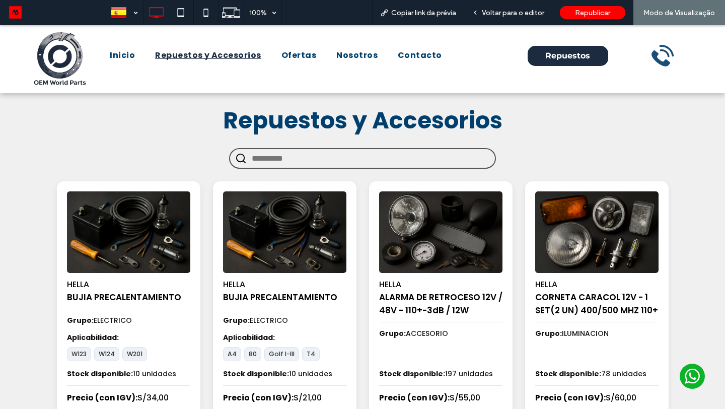
click at [310, 158] on input "text" at bounding box center [371, 158] width 238 height 19
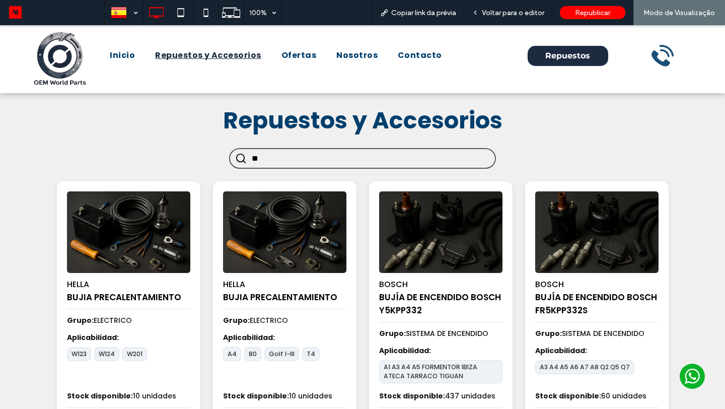
type input "*"
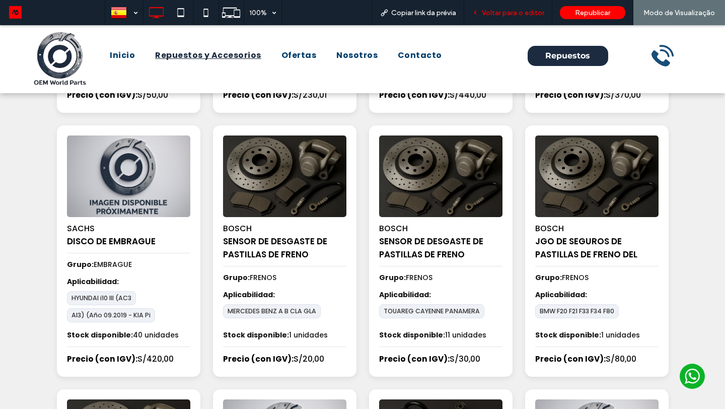
click at [495, 14] on span "Voltar para o editor" at bounding box center [513, 13] width 62 height 9
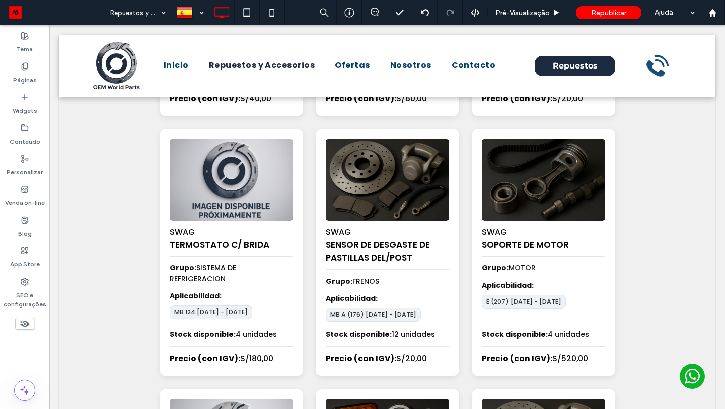
scroll to position [5123, 0]
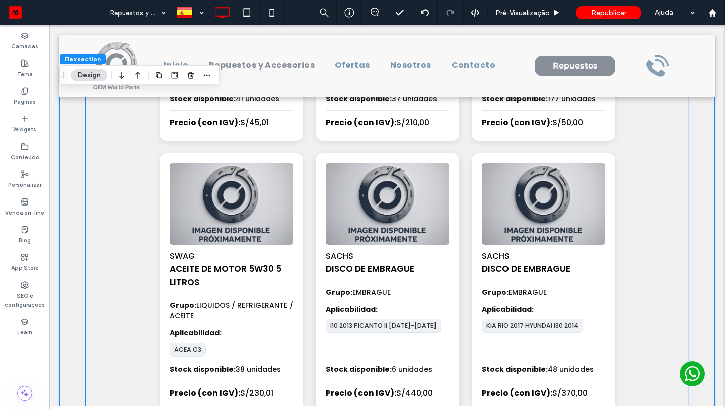
click at [321, 204] on div "SACHS DISCO DE EMBRAGUE Grupo: EMBRAGUE Aplicabilidad: I10 2013 PICANTO II [DAT…" at bounding box center [388, 282] width 144 height 258
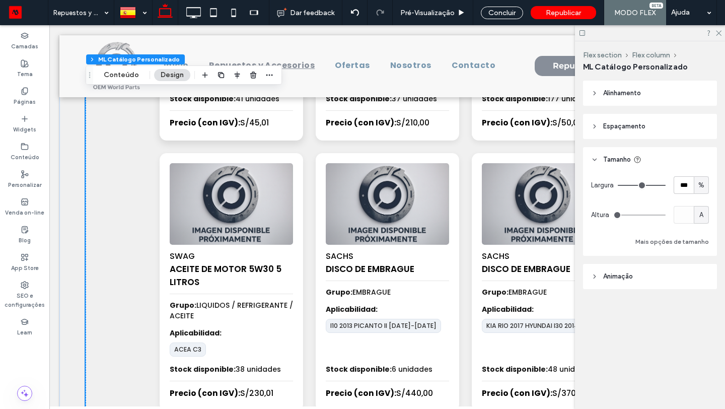
scroll to position [5117, 0]
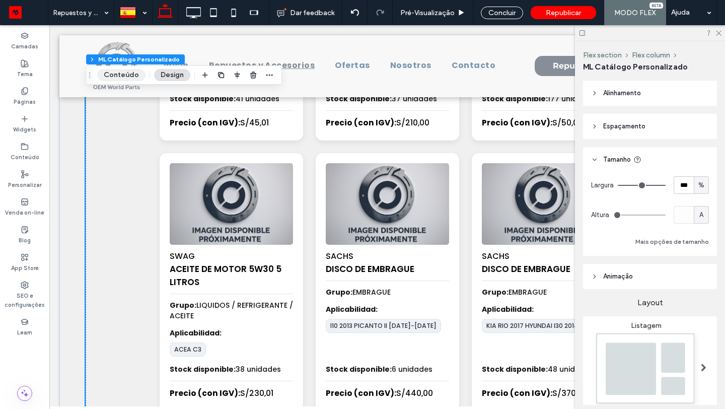
click at [131, 77] on button "Conteúdo" at bounding box center [121, 75] width 48 height 12
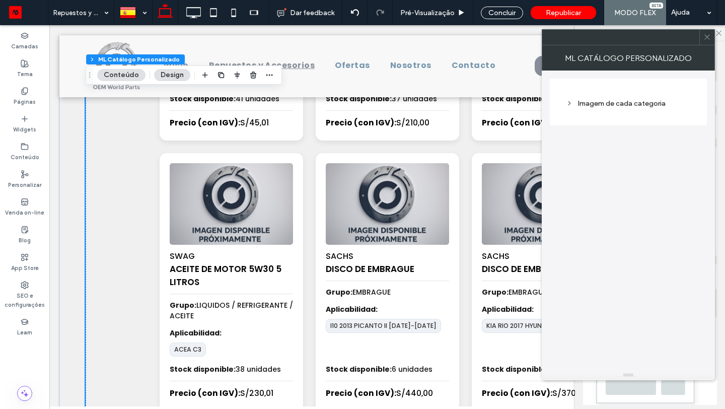
click at [607, 109] on div "Imagem de cada categoria" at bounding box center [628, 104] width 125 height 14
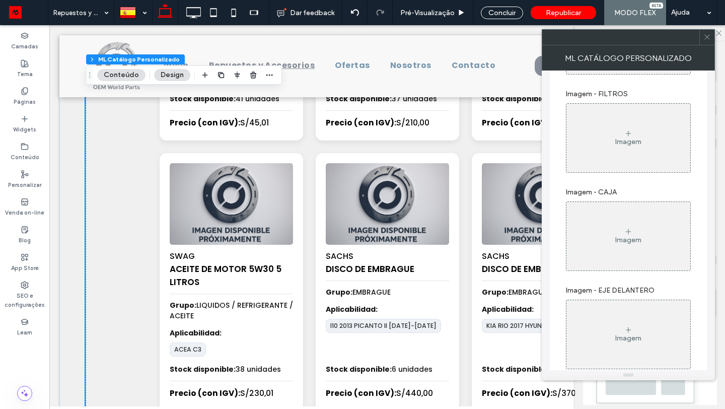
scroll to position [2689, 0]
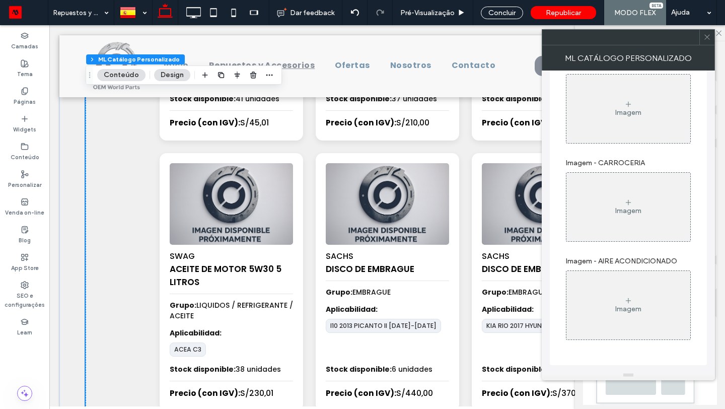
click at [702, 38] on div at bounding box center [706, 37] width 15 height 15
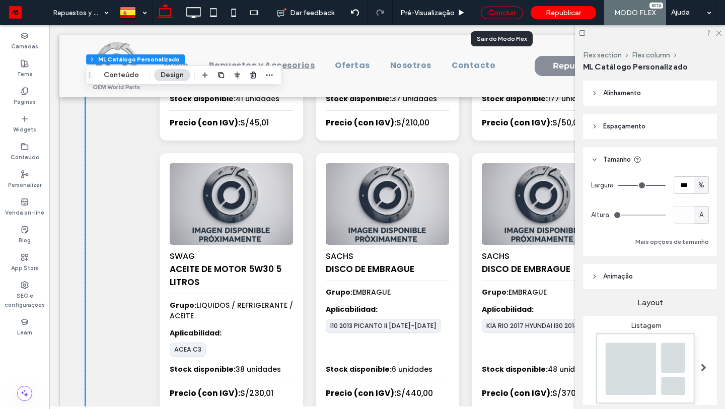
click at [510, 14] on div "Concluir" at bounding box center [502, 13] width 42 height 13
